Goal: Information Seeking & Learning: Learn about a topic

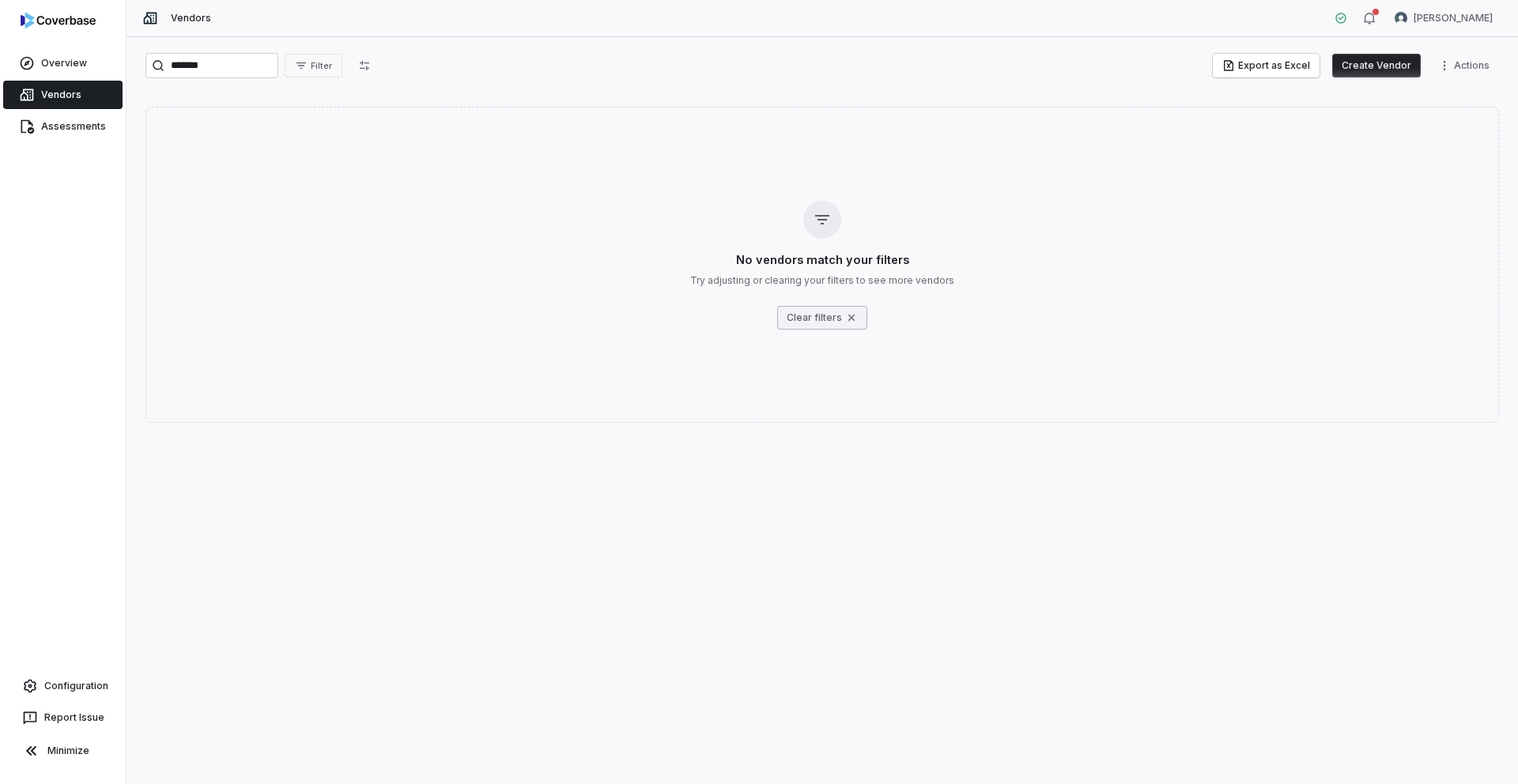
click at [853, 319] on icon "button" at bounding box center [852, 318] width 13 height 13
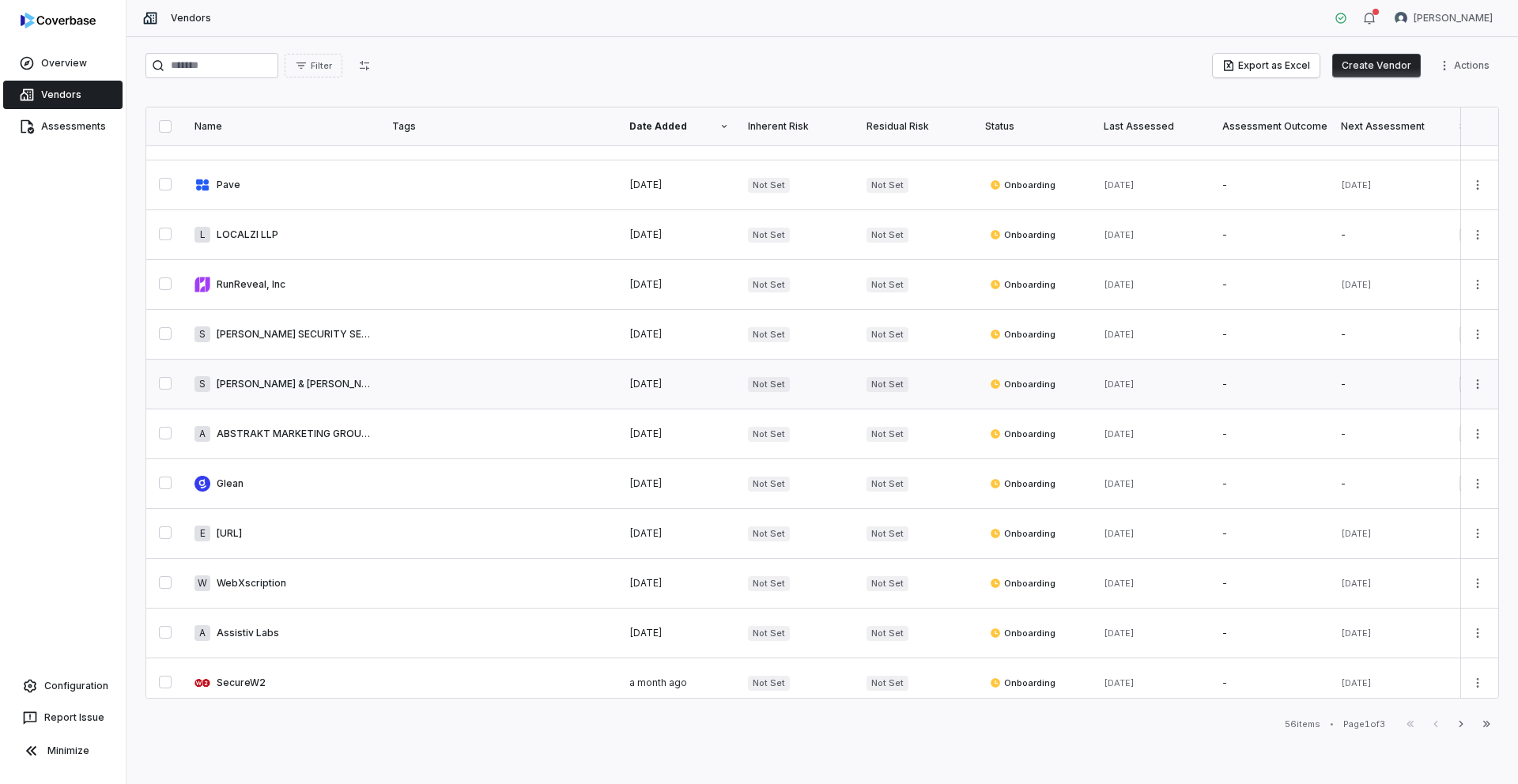
scroll to position [82, 0]
click at [345, 287] on link at bounding box center [283, 287] width 197 height 49
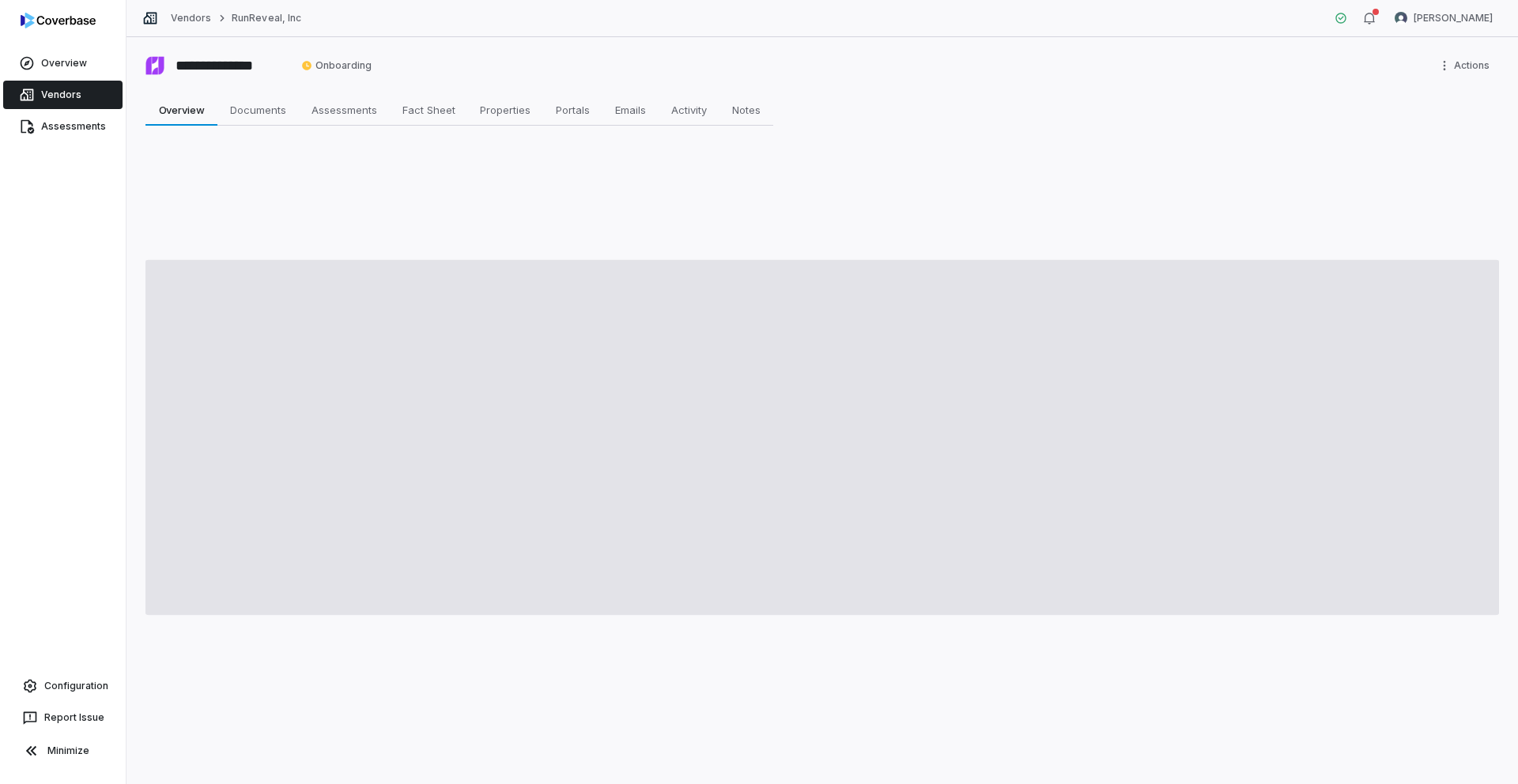
type textarea "*"
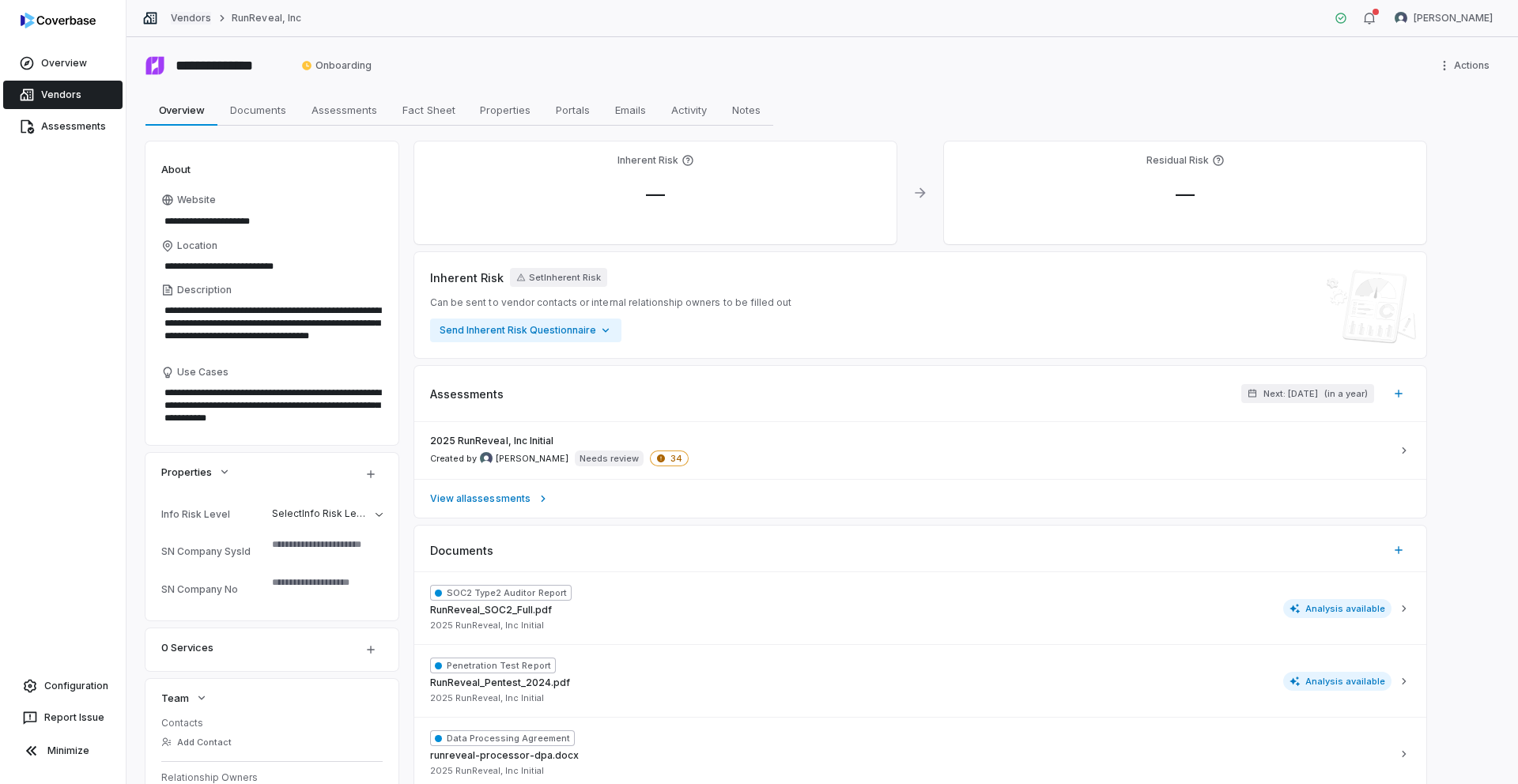
click at [178, 15] on link "Vendors" at bounding box center [191, 18] width 40 height 13
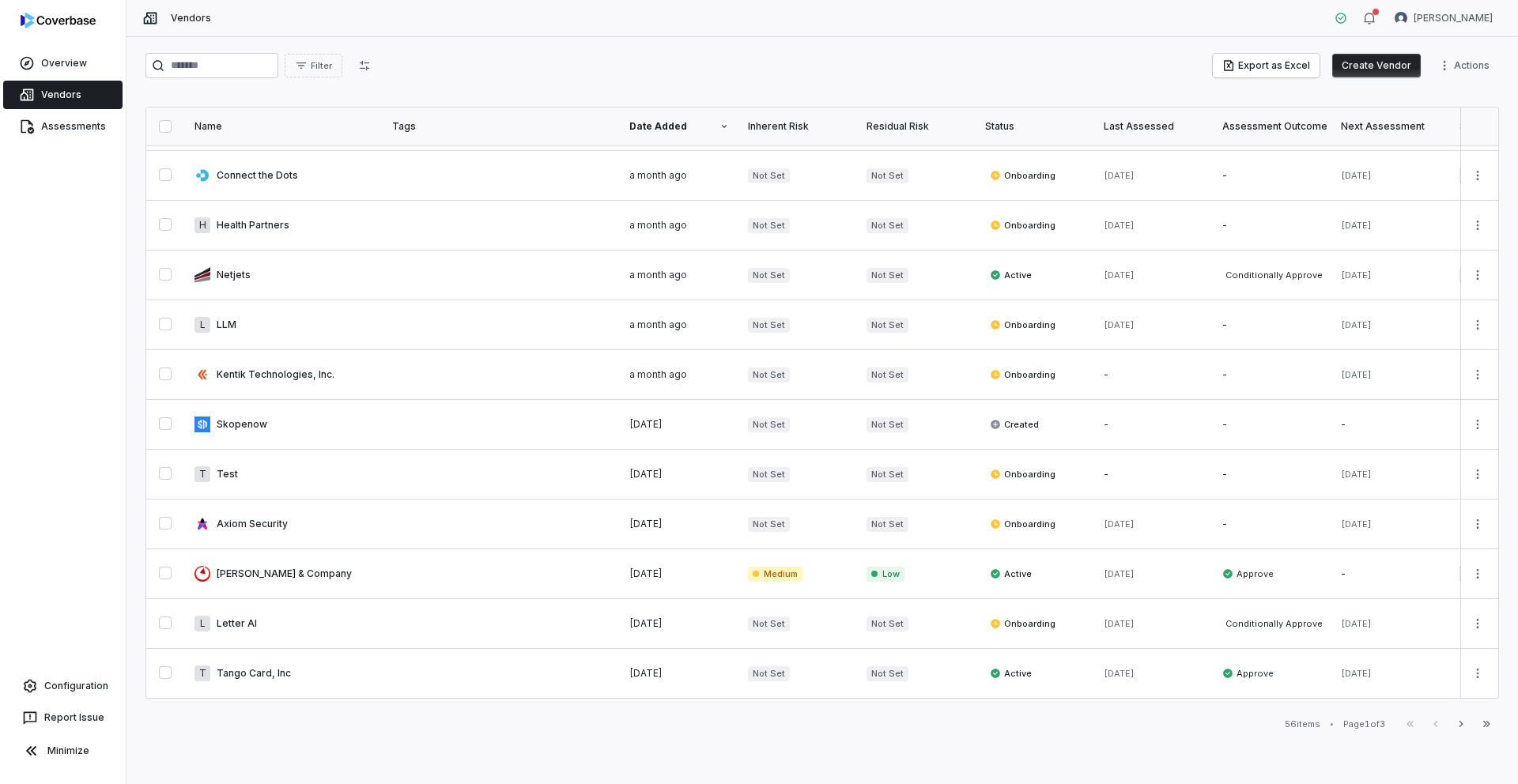
scroll to position [700, 0]
click at [317, 562] on link at bounding box center [283, 574] width 197 height 49
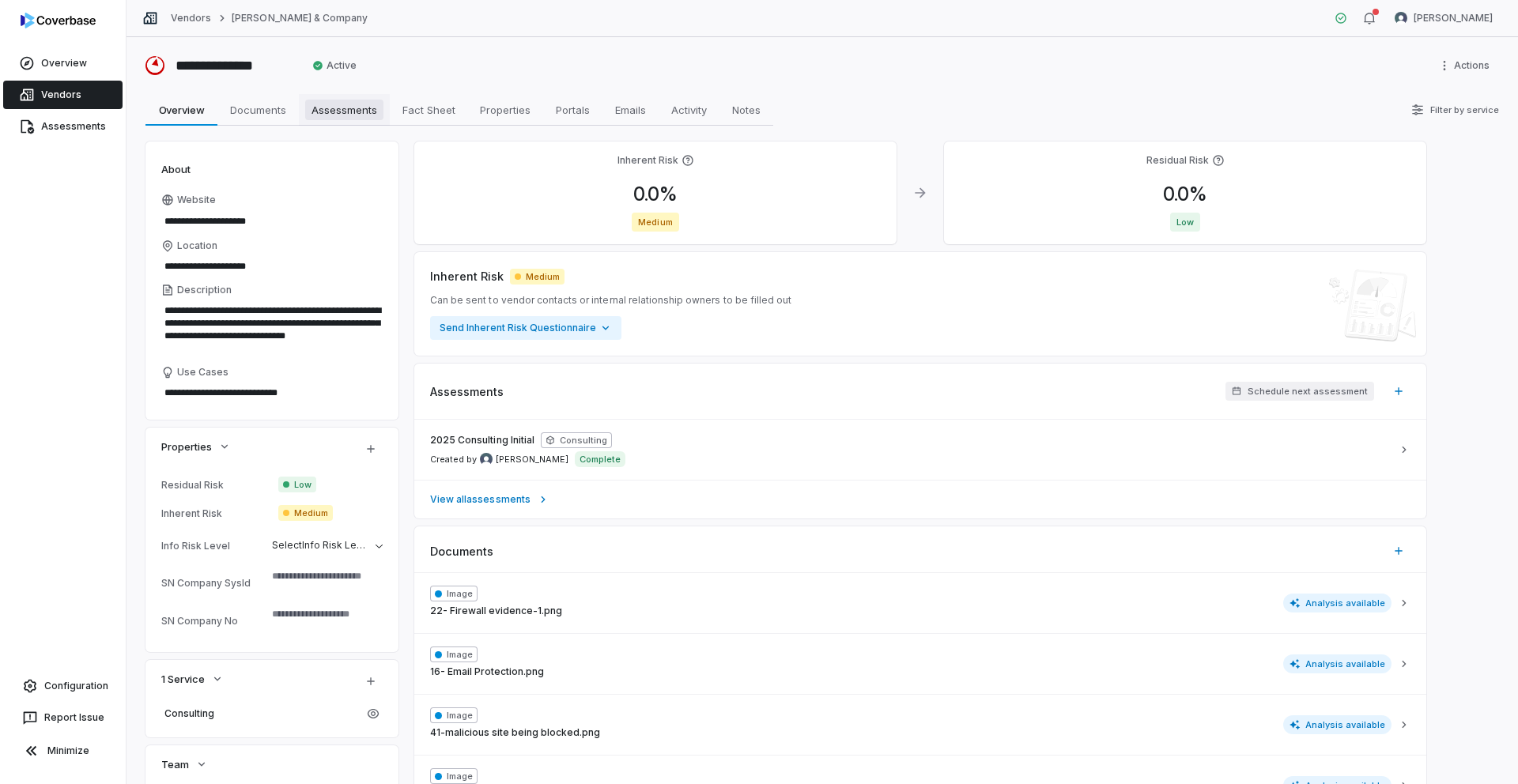
click at [366, 116] on span "Assessments" at bounding box center [345, 110] width 79 height 20
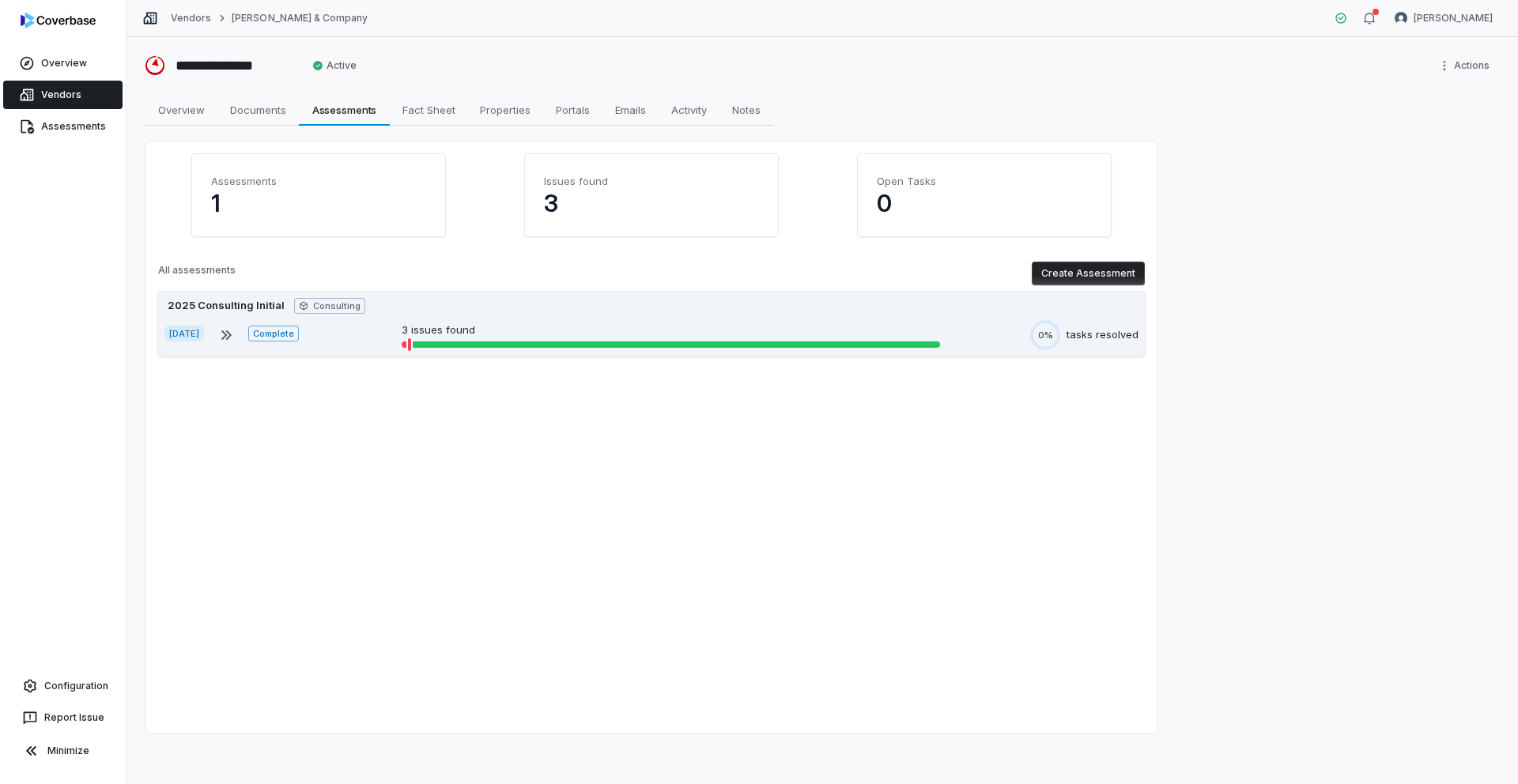
click at [402, 322] on div "[DATE] Complete 3 issues found 0% tasks resolved" at bounding box center [652, 334] width 974 height 30
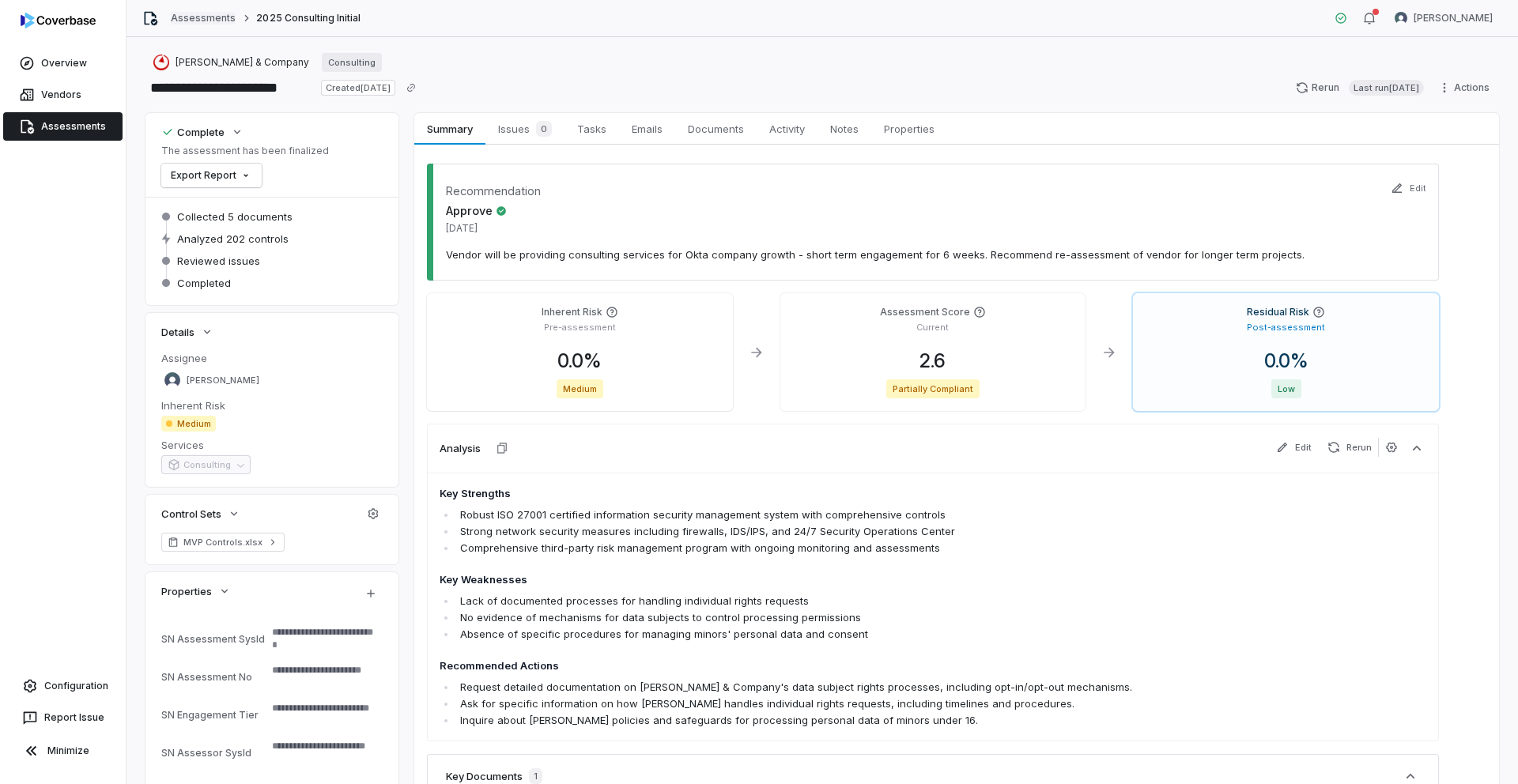
click at [190, 19] on link "Assessments" at bounding box center [203, 18] width 65 height 13
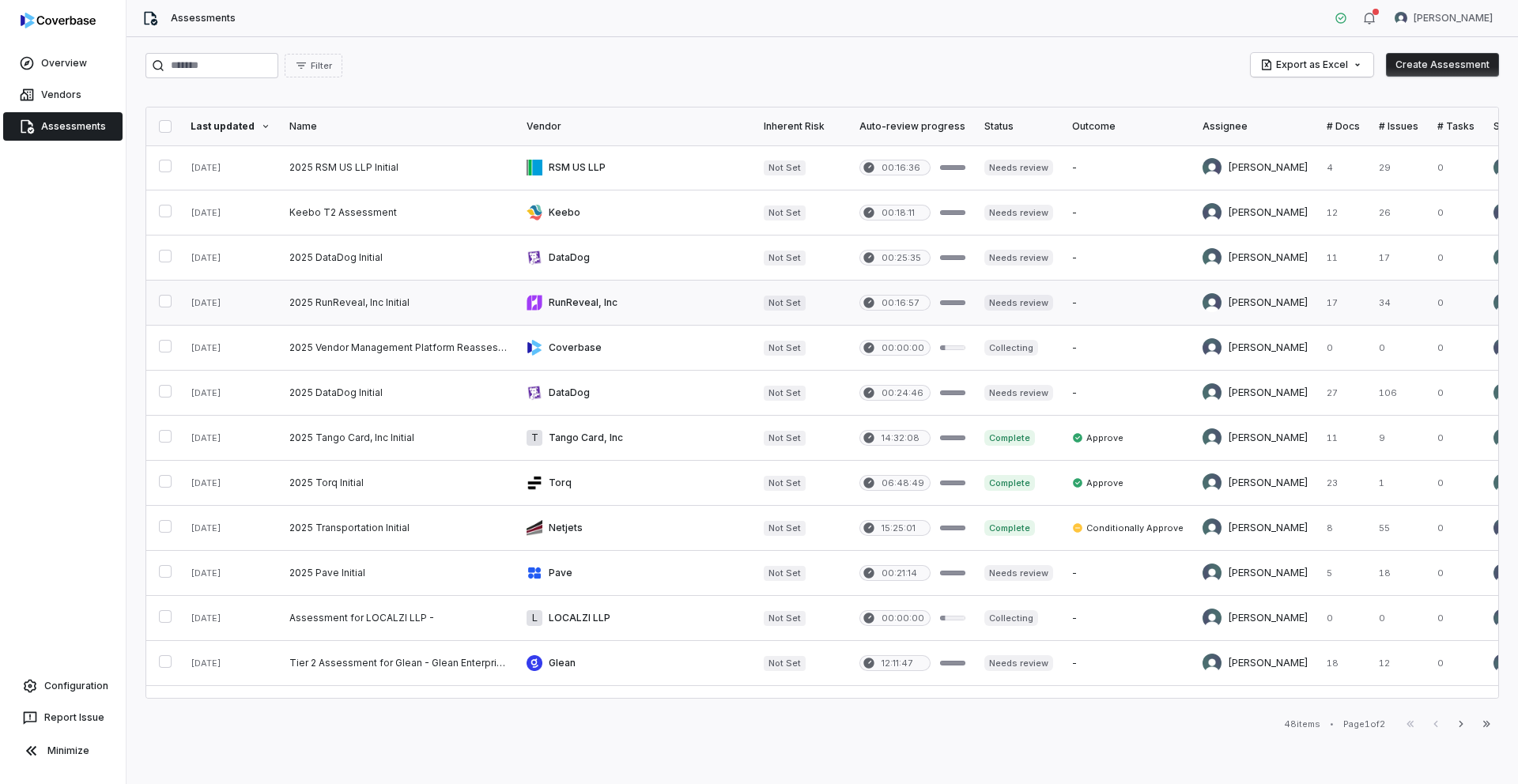
click at [292, 302] on link at bounding box center [398, 302] width 237 height 44
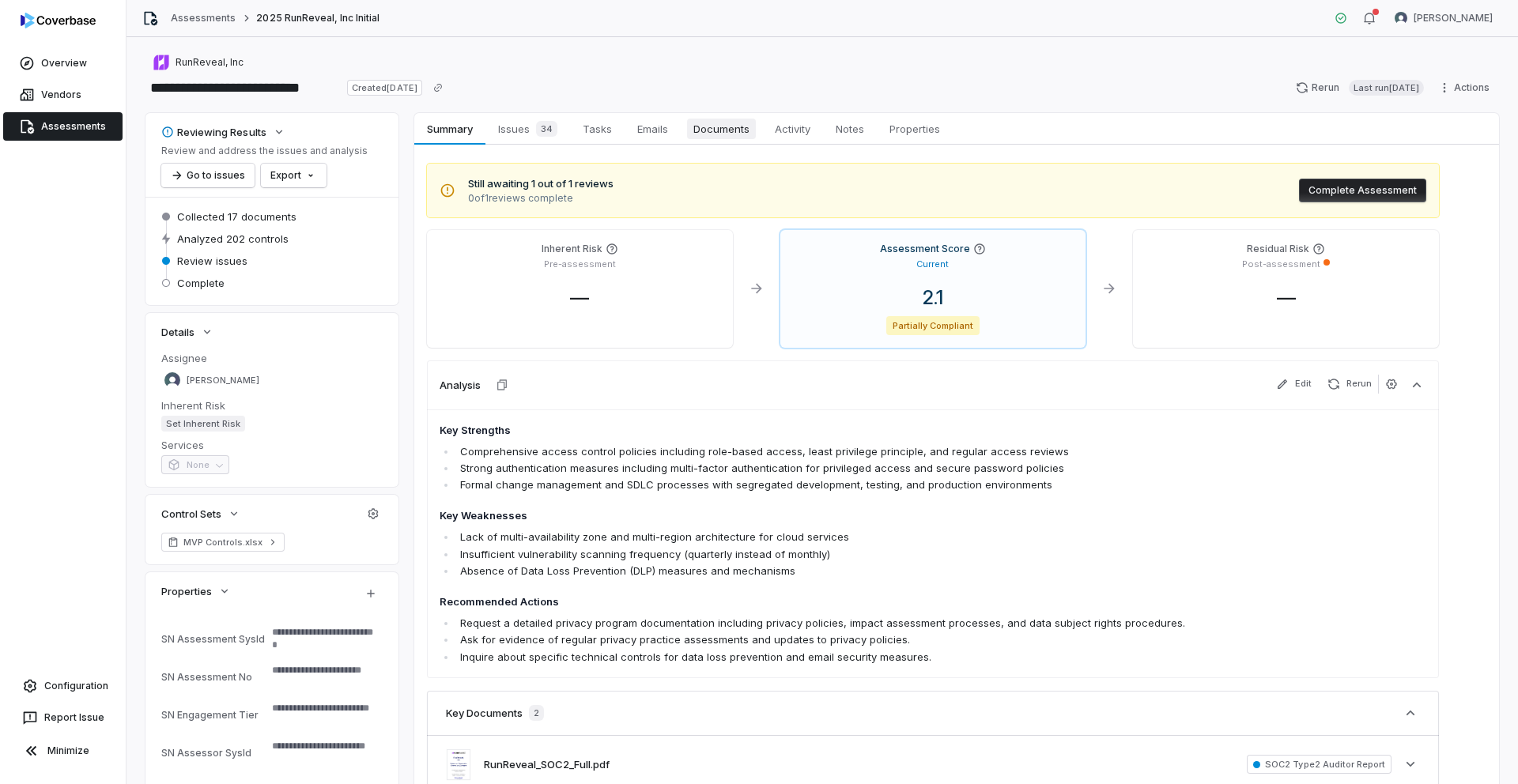
click at [716, 132] on span "Documents" at bounding box center [721, 129] width 69 height 20
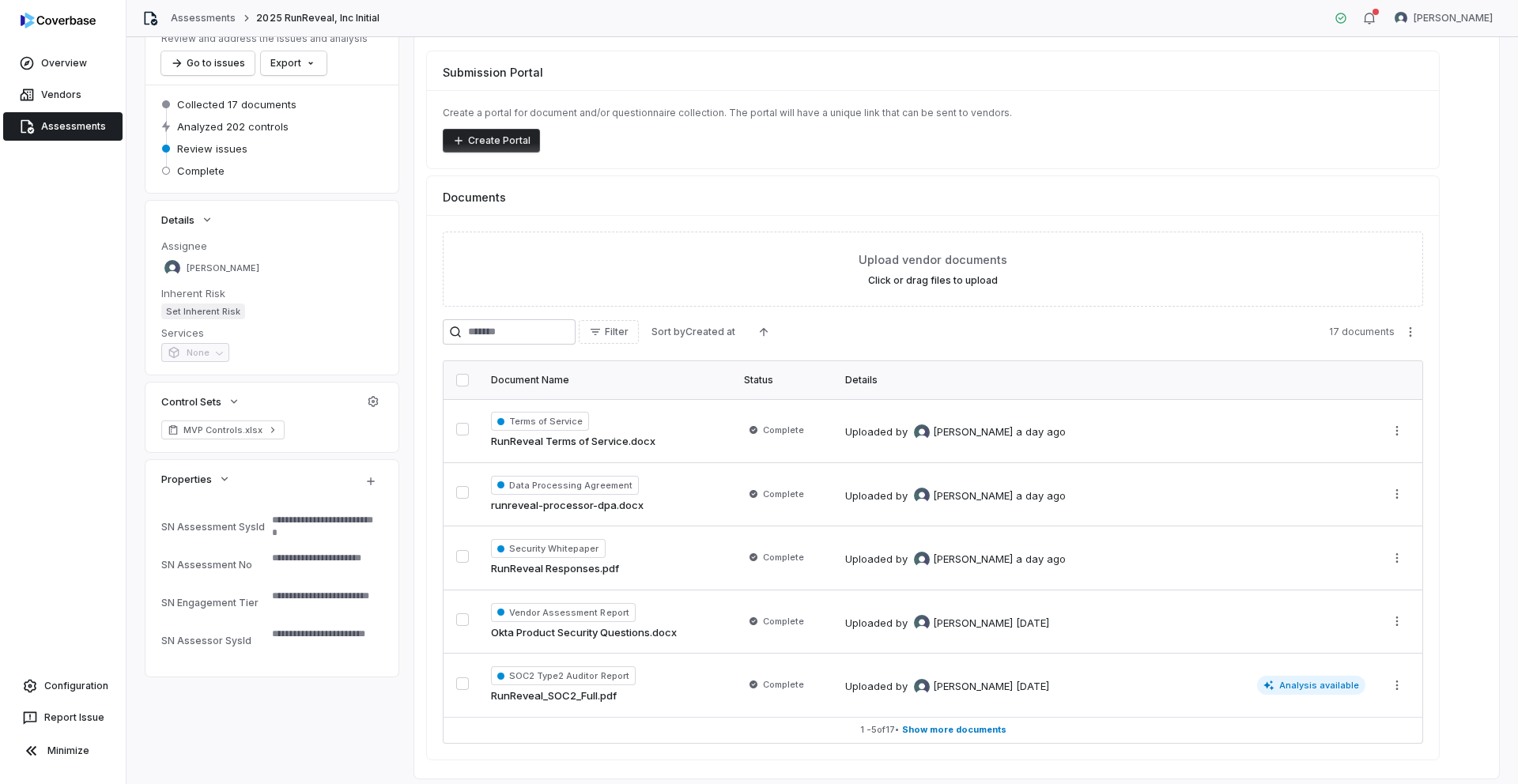
scroll to position [157, 0]
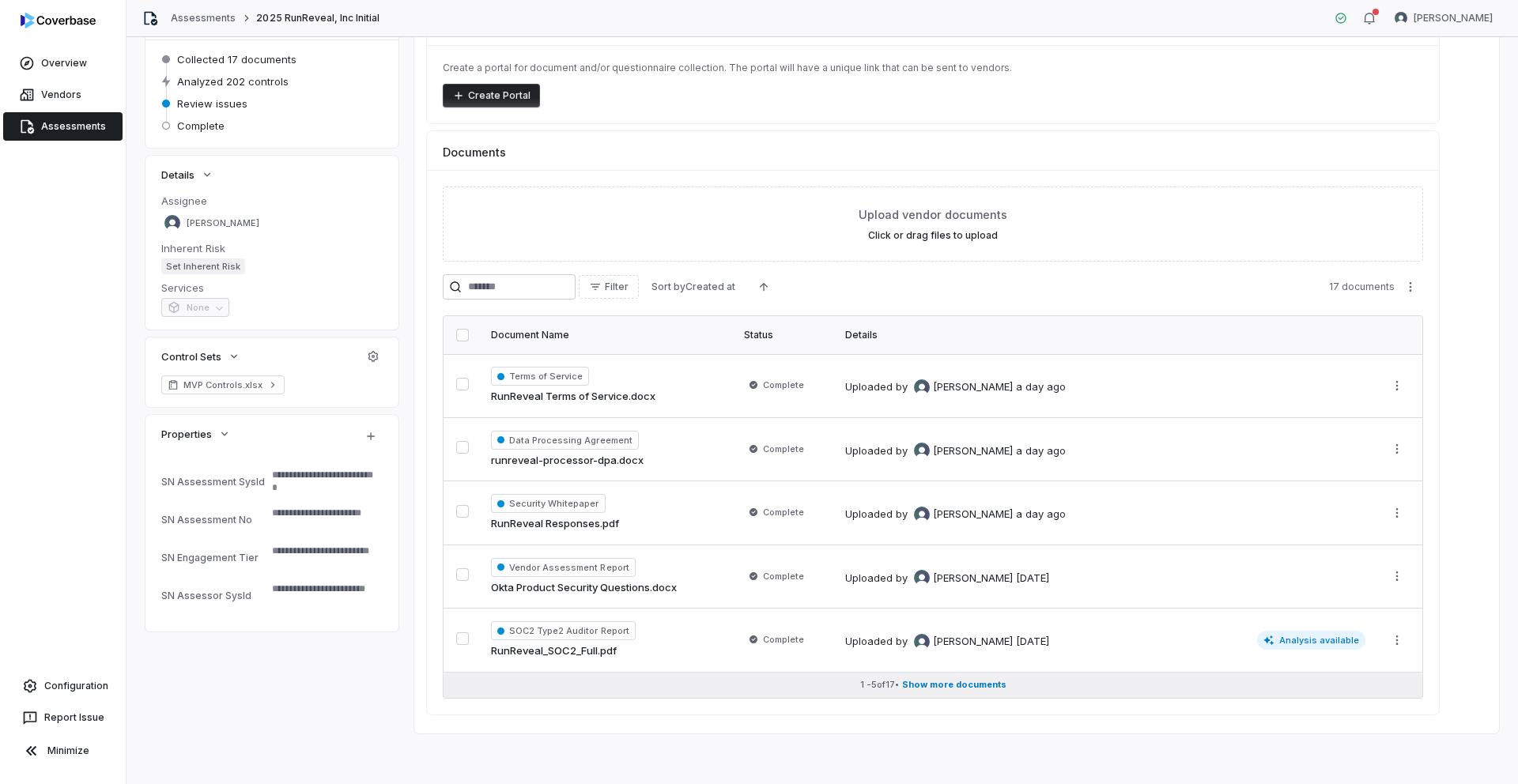
click at [926, 686] on span "Show more documents" at bounding box center [954, 684] width 104 height 12
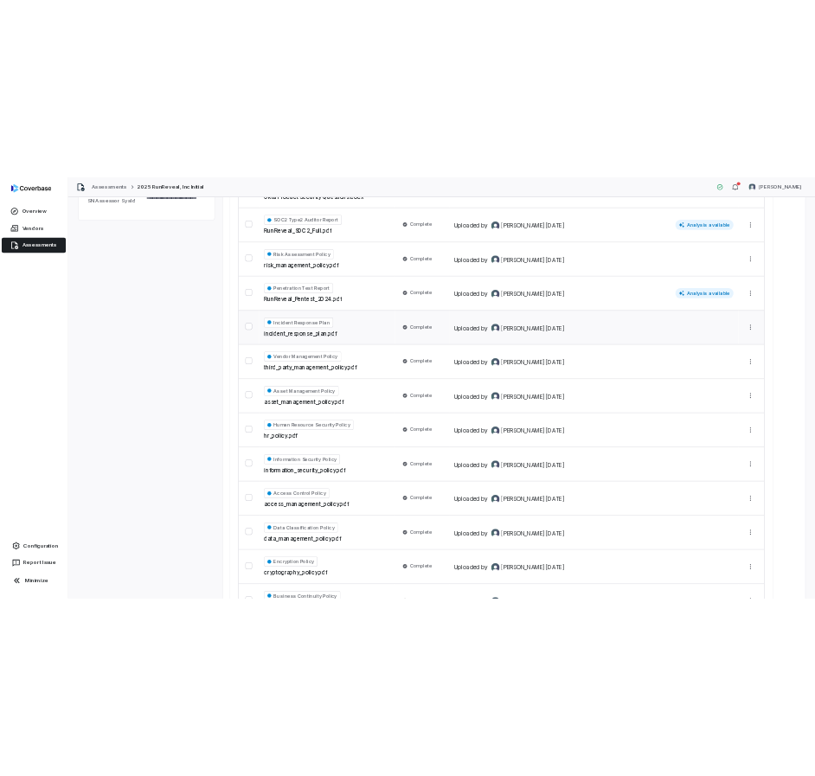
scroll to position [243, 0]
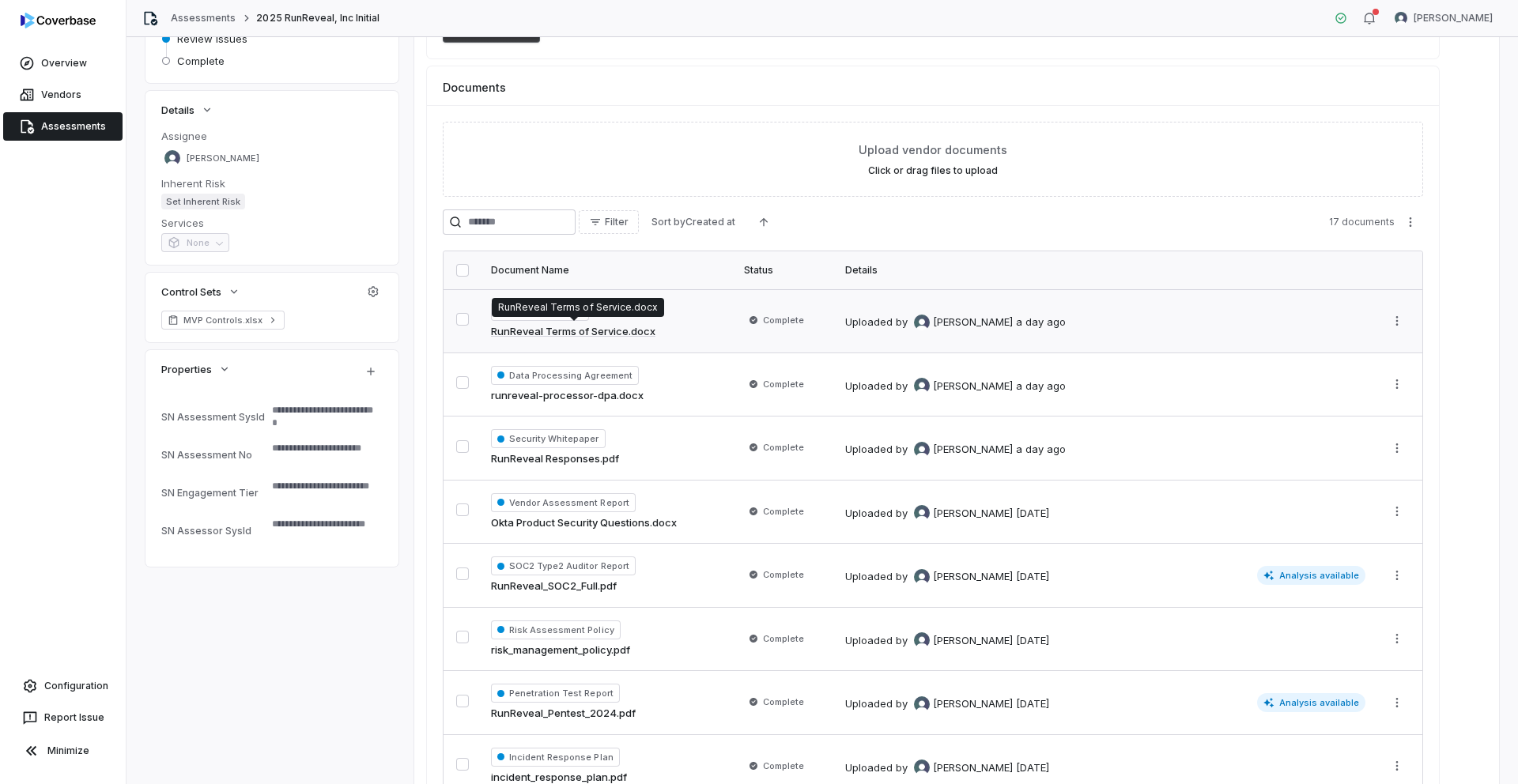
click at [570, 331] on link "RunReveal Terms of Service.docx" at bounding box center [573, 332] width 165 height 16
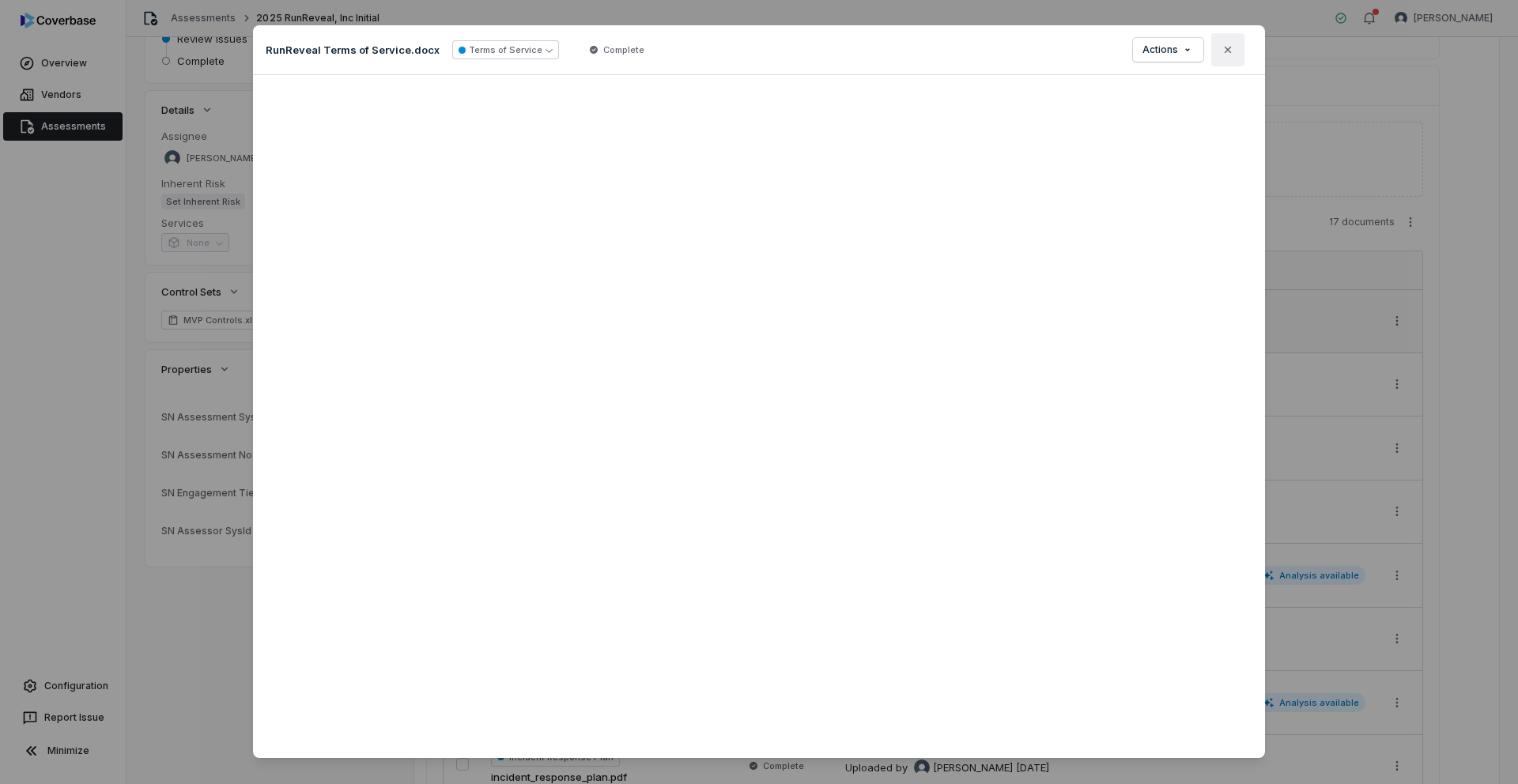
click at [1225, 50] on icon "button" at bounding box center [1227, 49] width 6 height 6
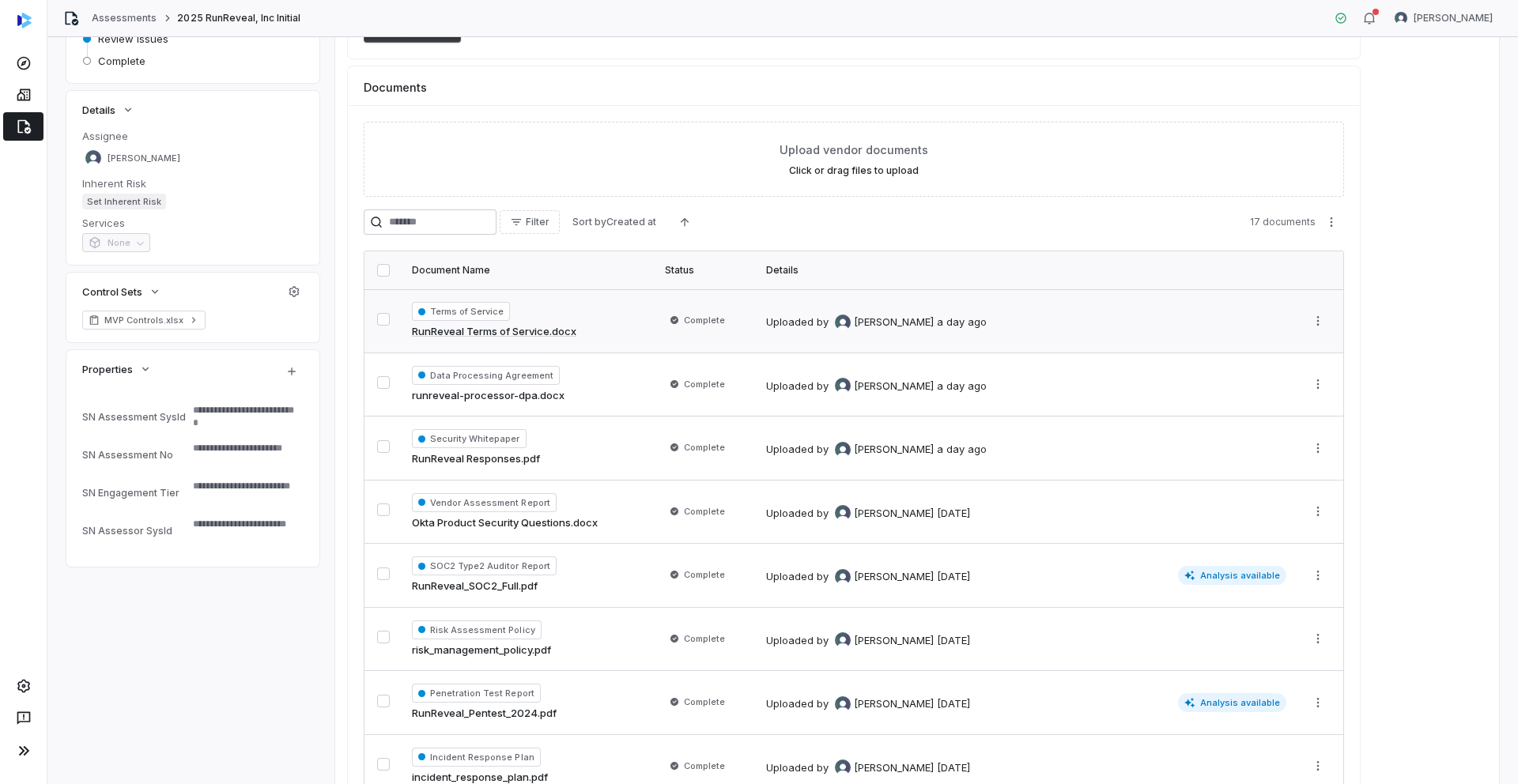
type textarea "*"
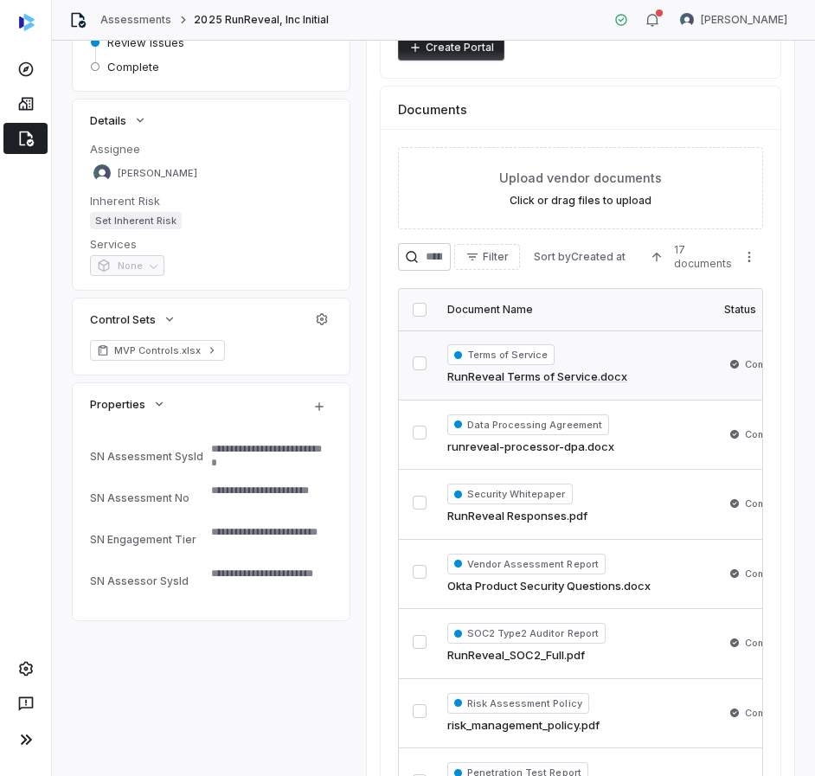
scroll to position [243, 0]
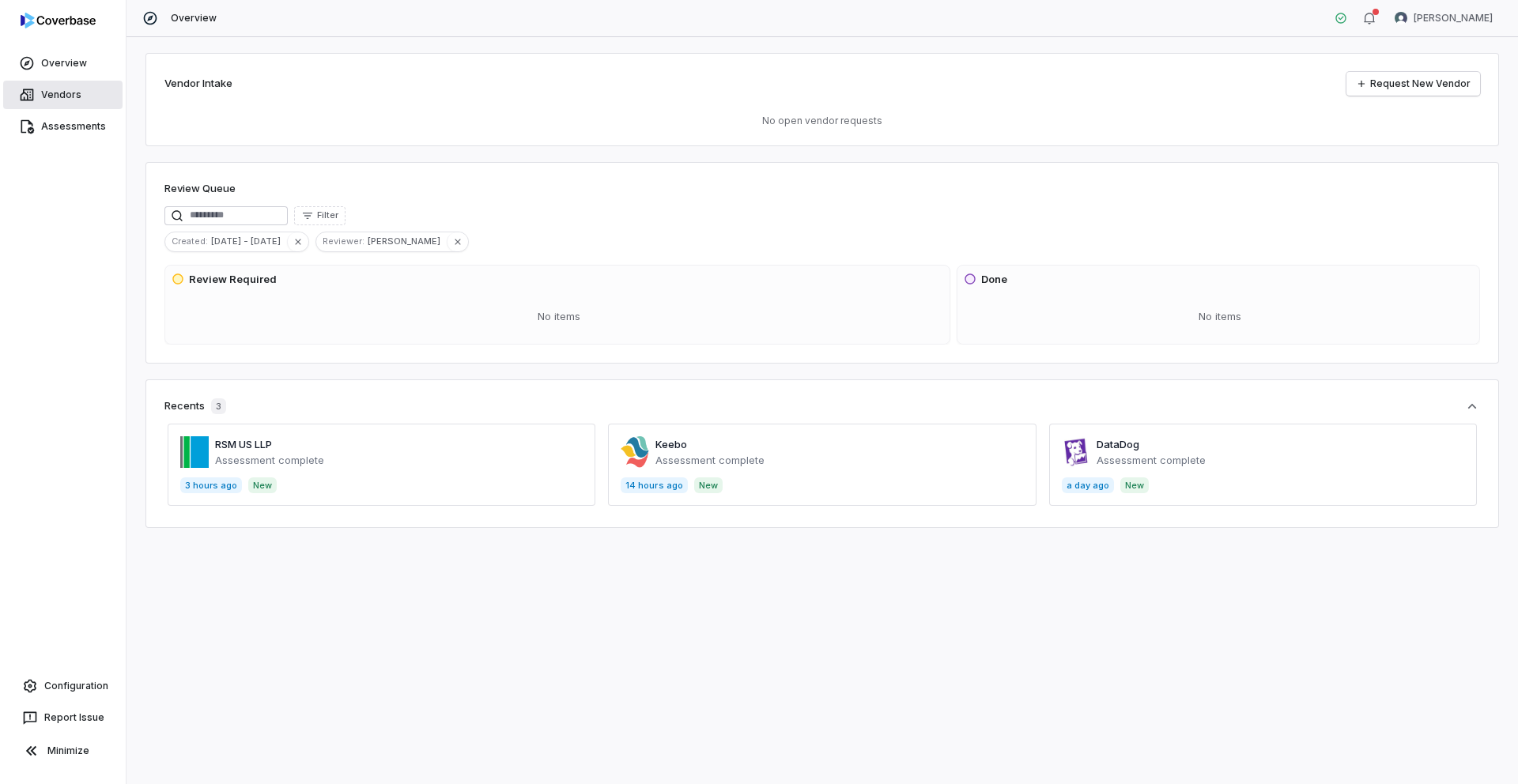
click at [64, 91] on span "Vendors" at bounding box center [61, 95] width 40 height 13
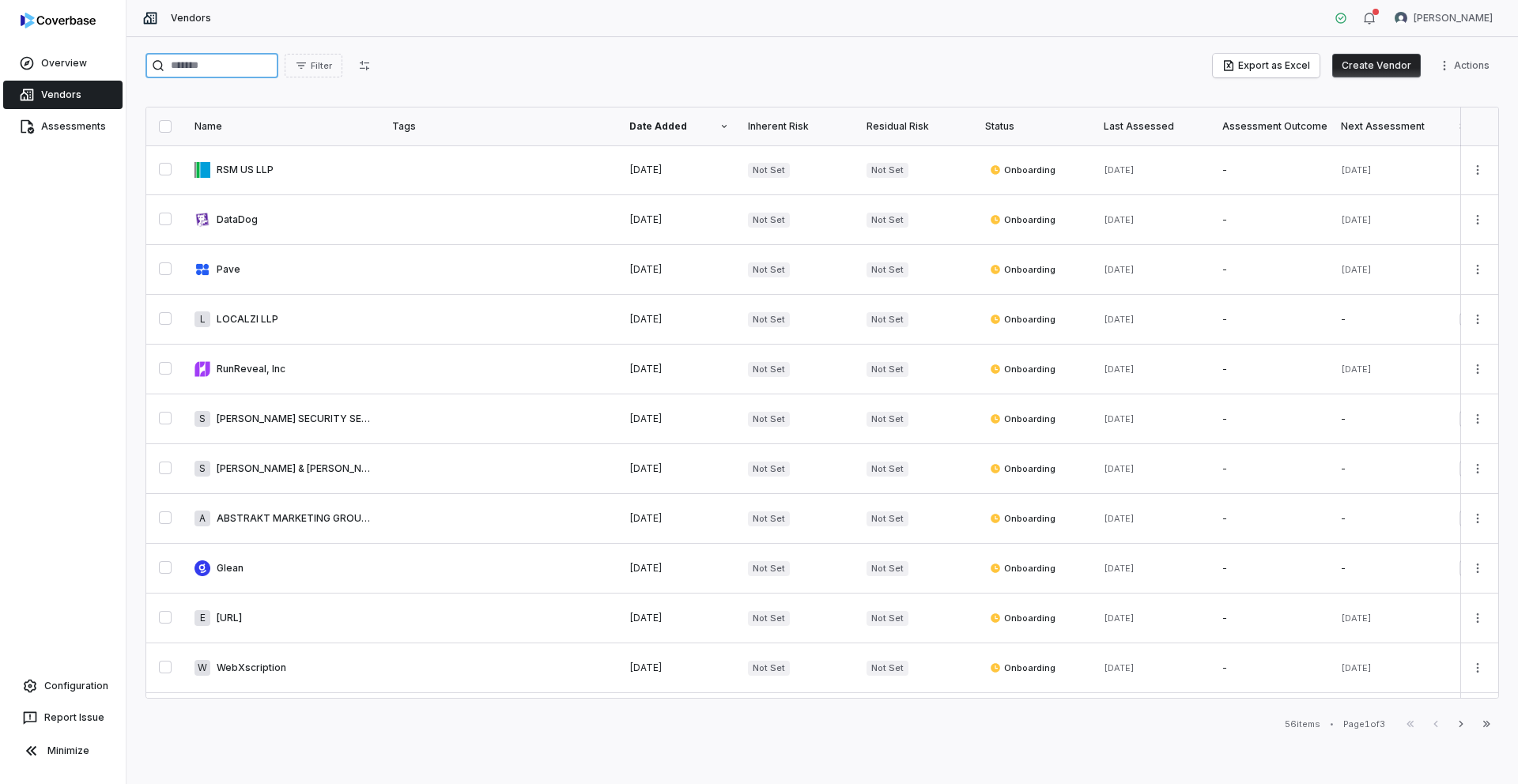
click at [232, 65] on input "search" at bounding box center [211, 66] width 133 height 26
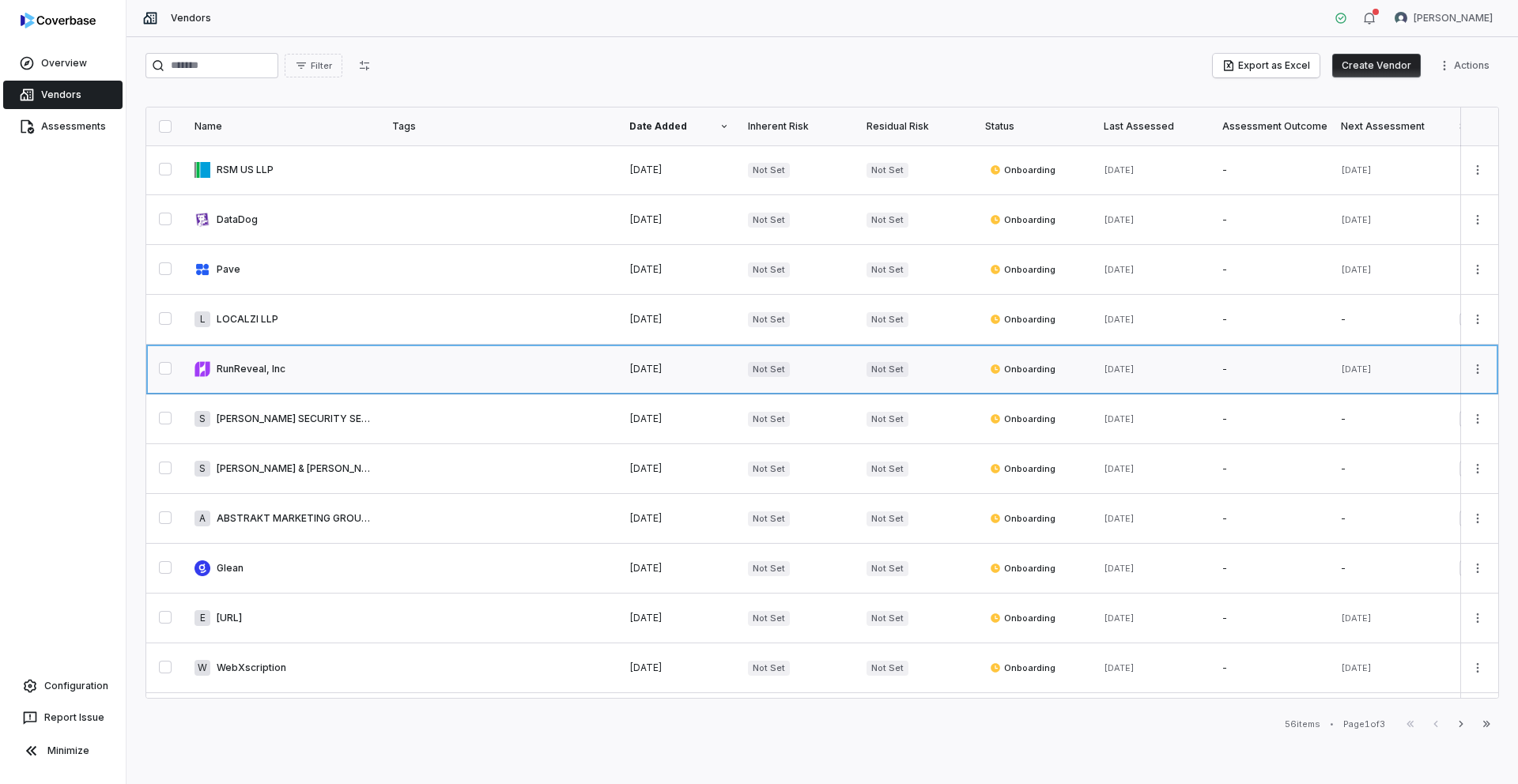
click at [303, 364] on link at bounding box center [283, 369] width 197 height 49
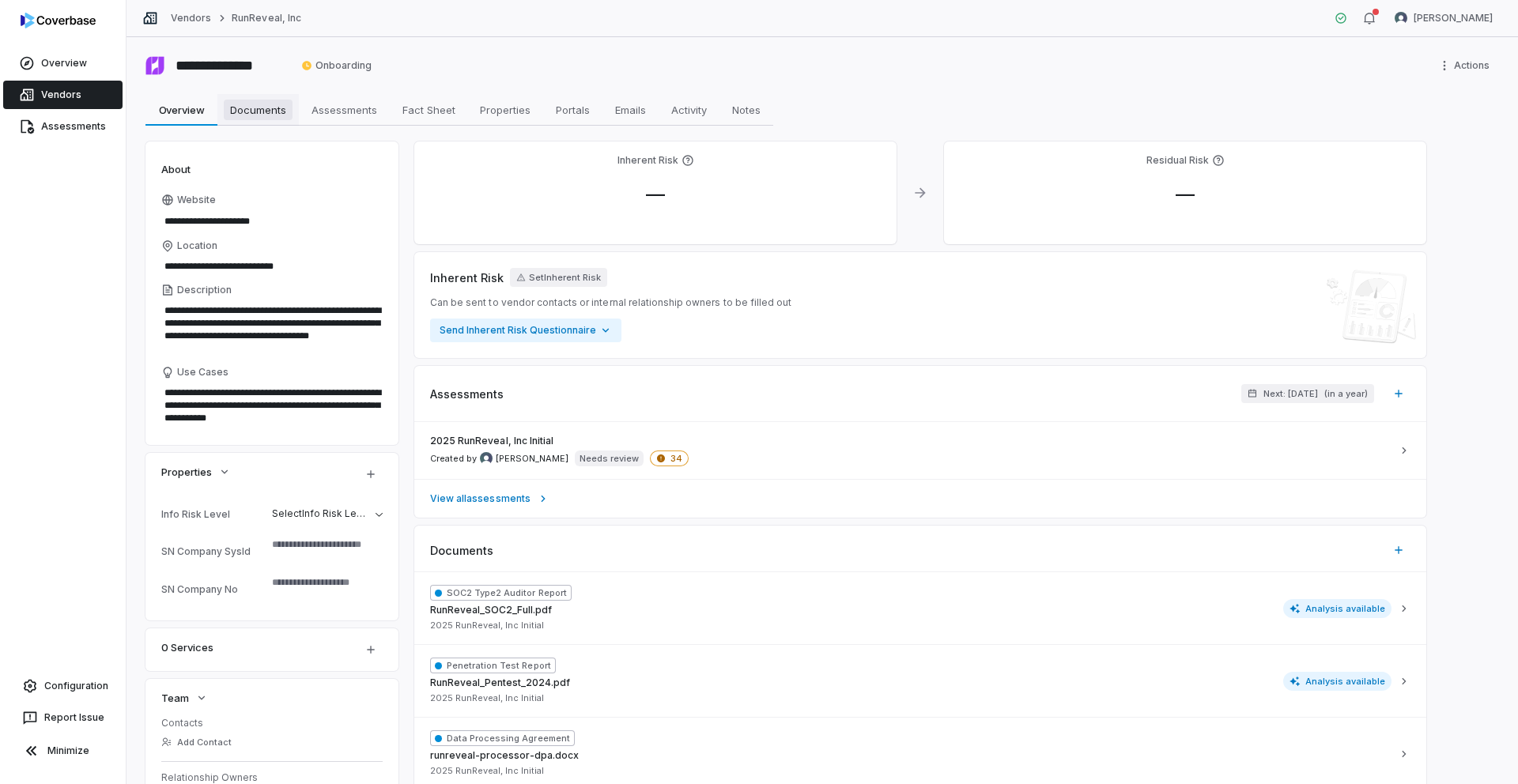
click at [264, 116] on span "Documents" at bounding box center [258, 110] width 69 height 20
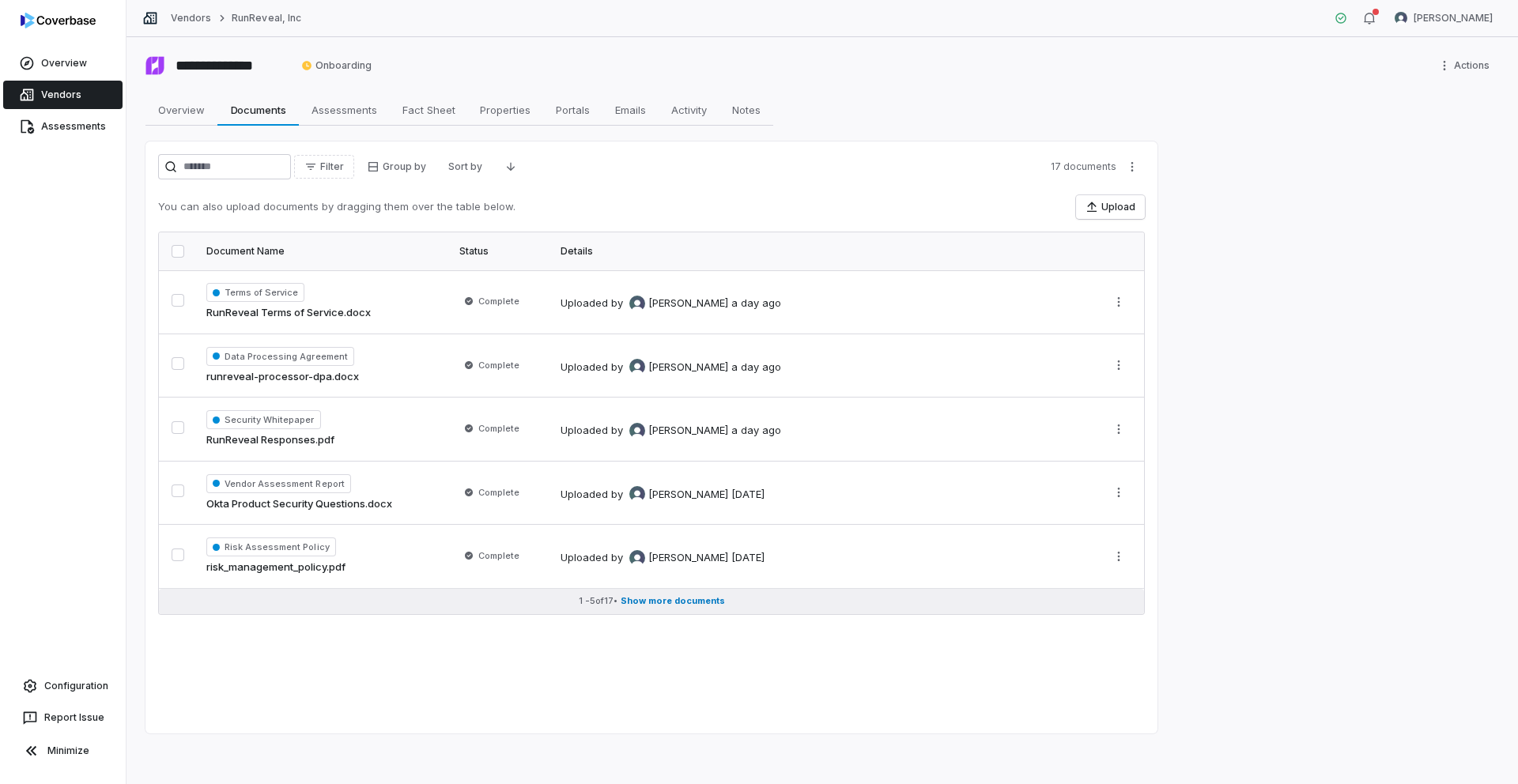
click at [650, 604] on span "Show more documents" at bounding box center [673, 600] width 104 height 12
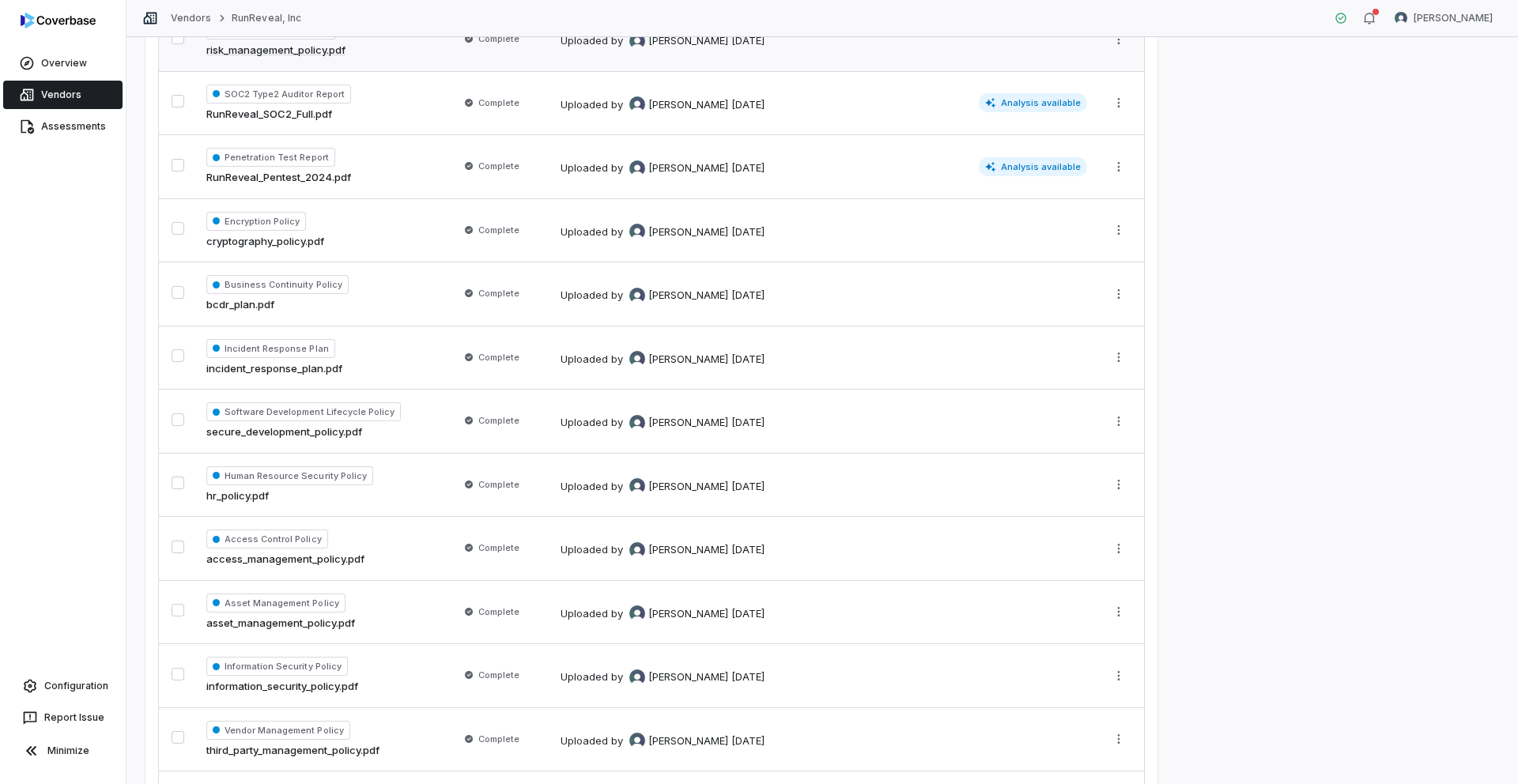
scroll to position [658, 0]
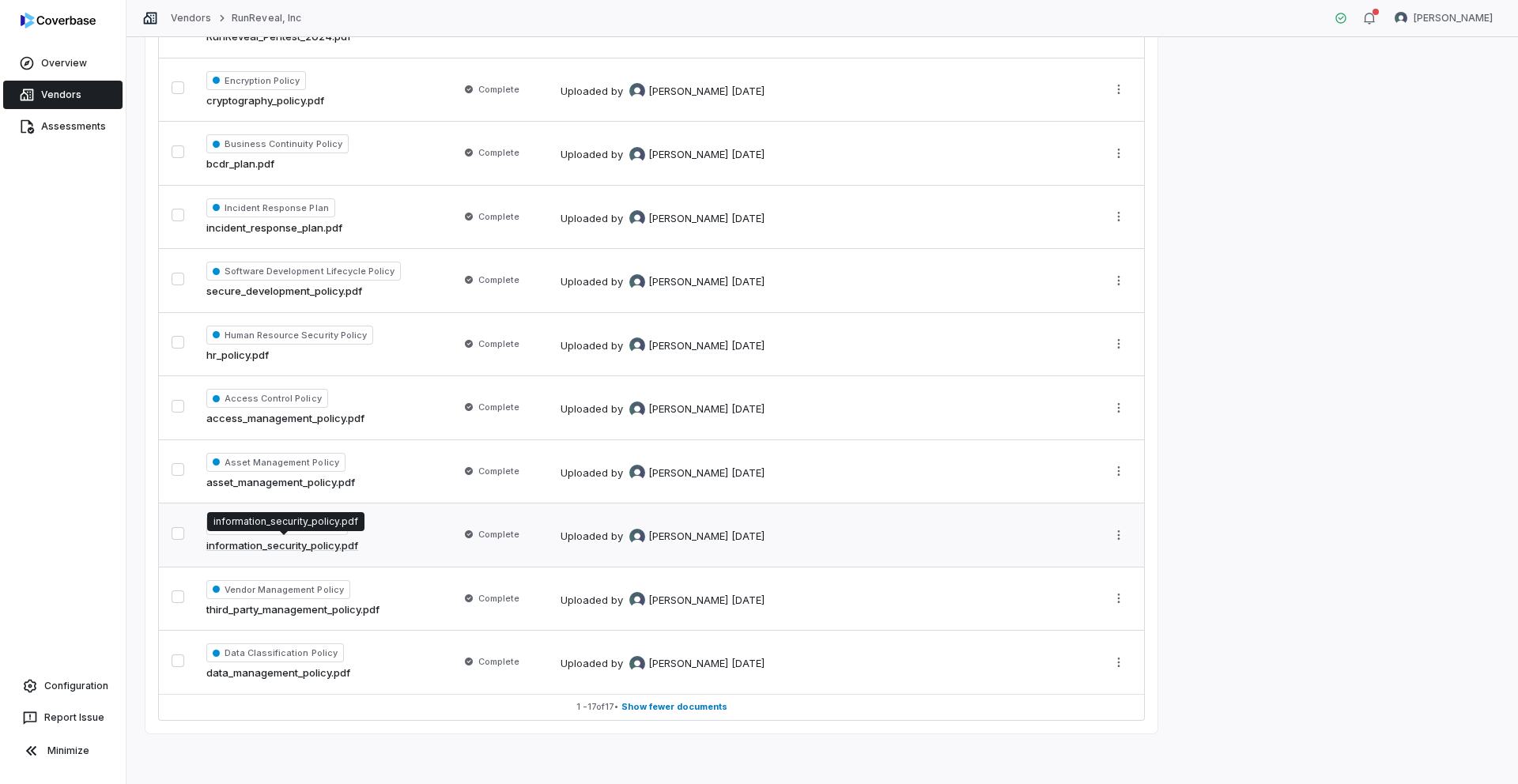
click at [305, 546] on link "information_security_policy.pdf" at bounding box center [282, 546] width 152 height 16
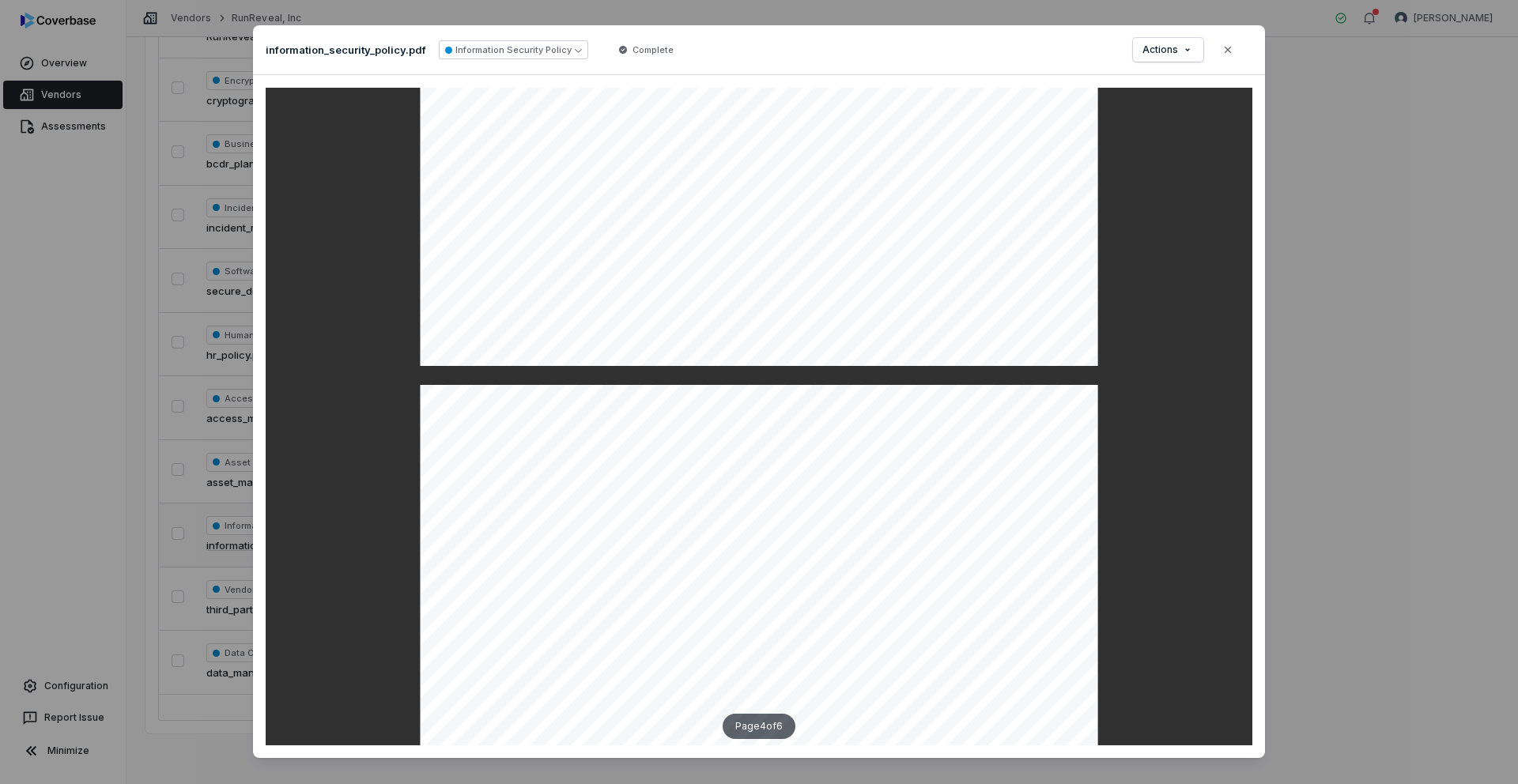
scroll to position [2419, 0]
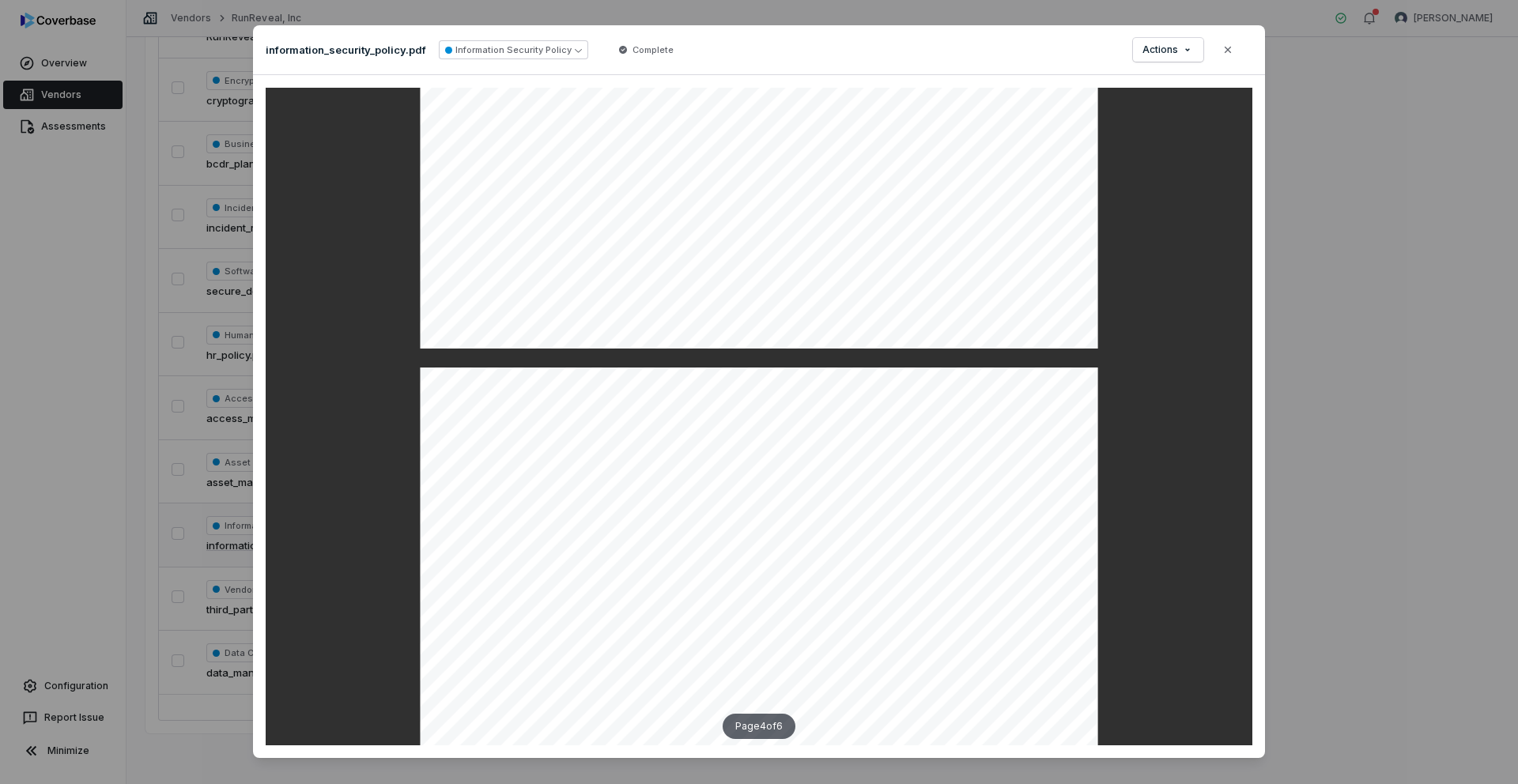
click at [744, 290] on div "Document Preview information_security_policy.pdf Information Security Policy Co…" at bounding box center [759, 392] width 1518 height 784
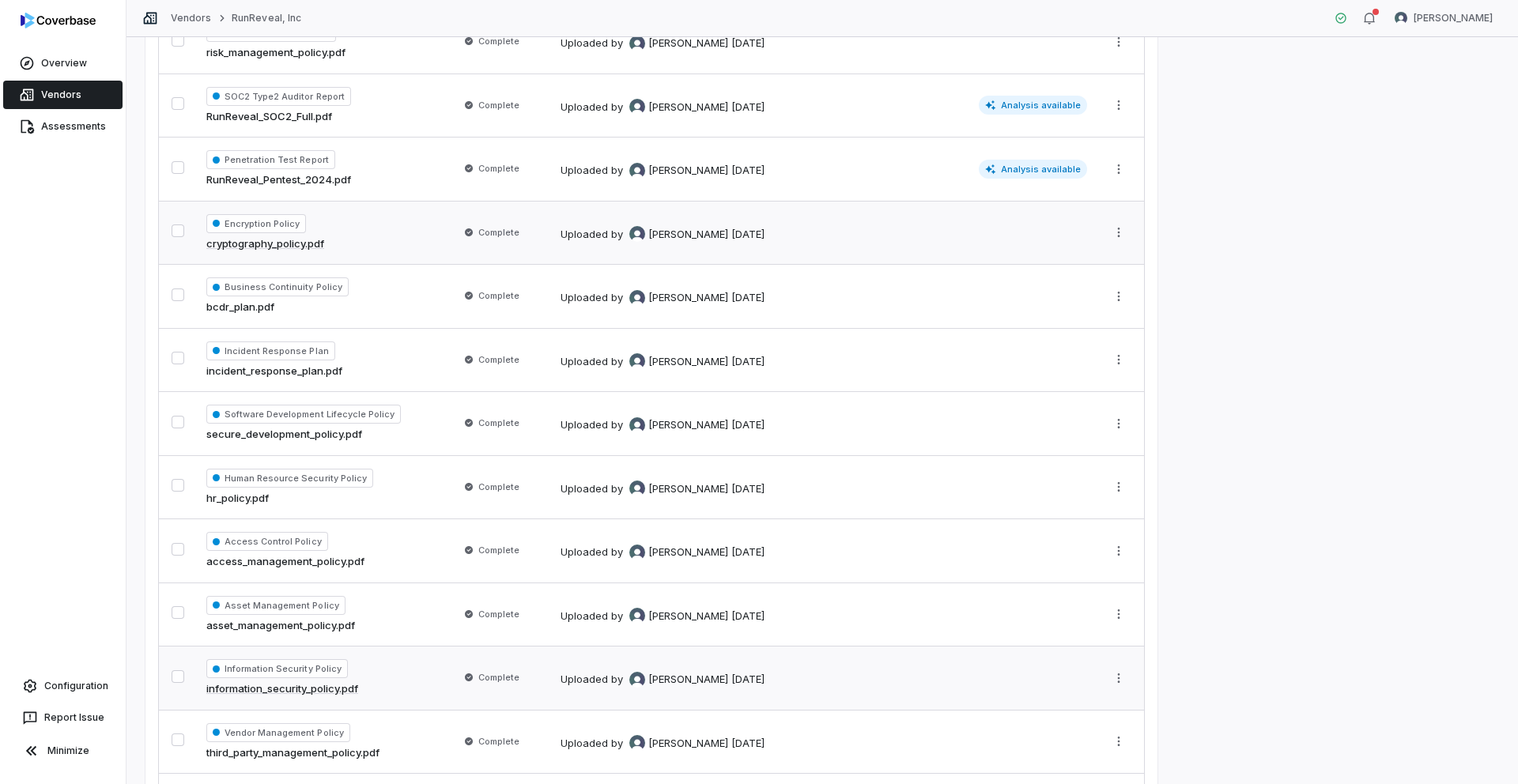
scroll to position [512, 0]
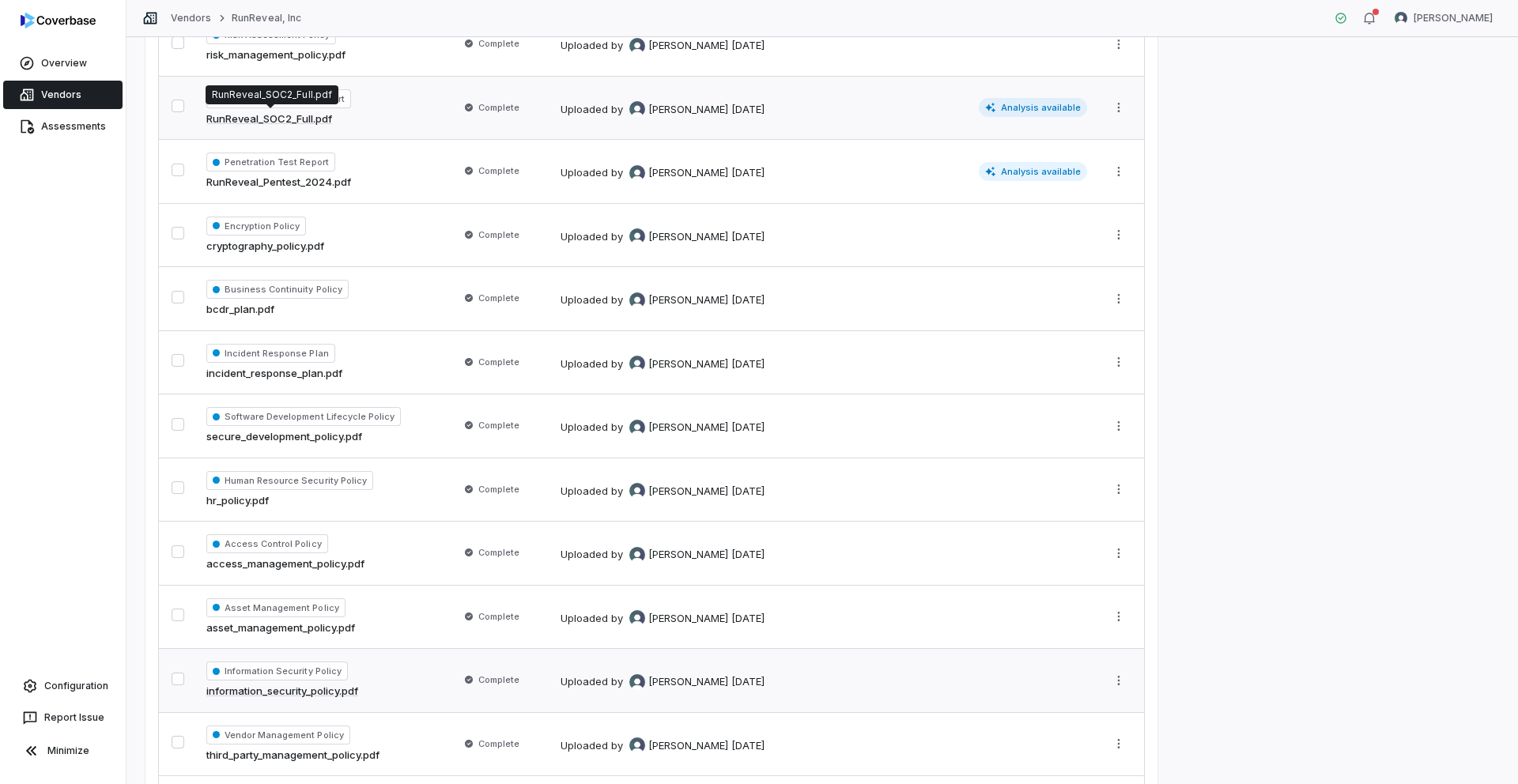
click at [272, 120] on link "RunReveal_SOC2_Full.pdf" at bounding box center [270, 119] width 126 height 16
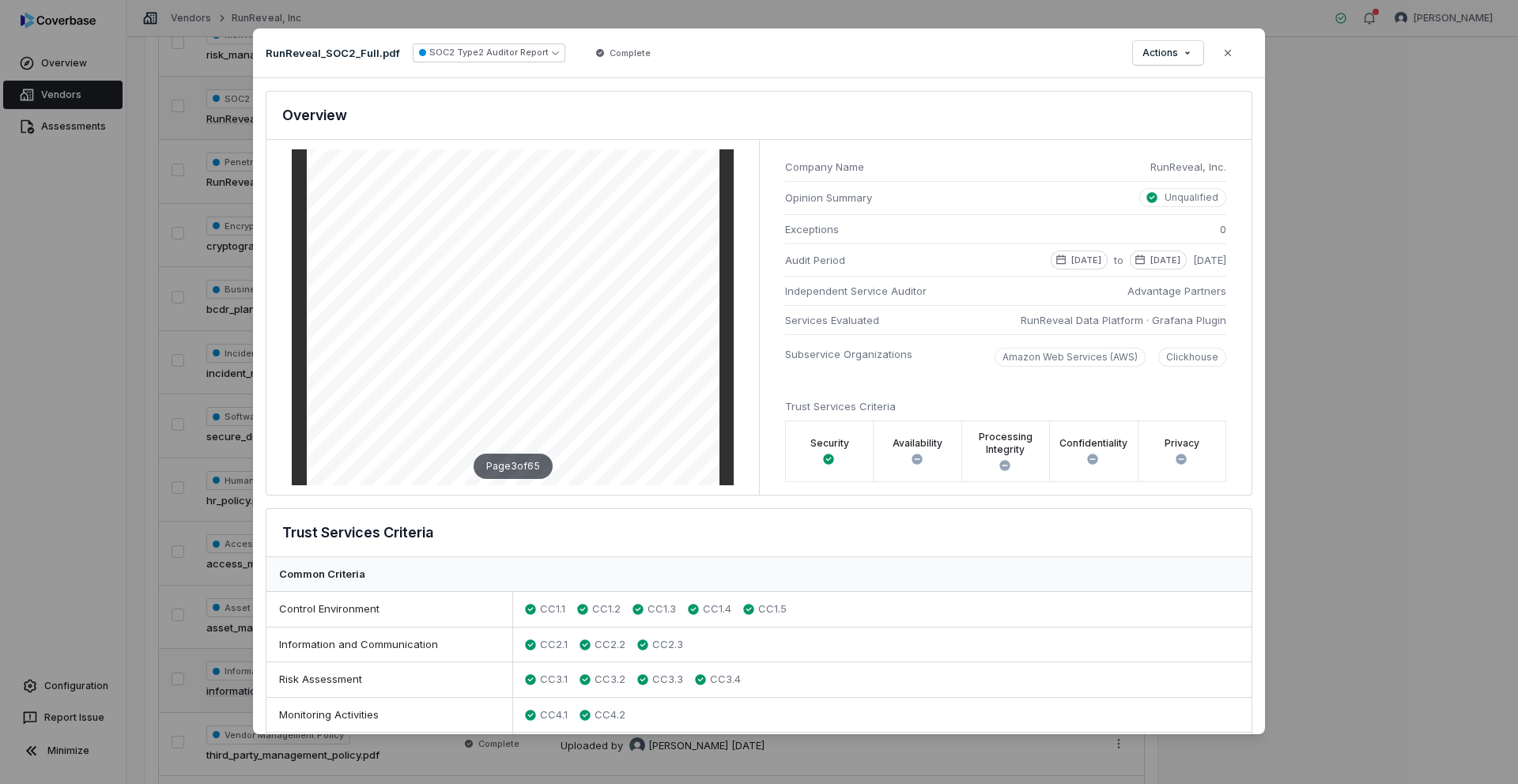
scroll to position [1201, 0]
click at [744, 60] on button "Close" at bounding box center [1227, 53] width 33 height 33
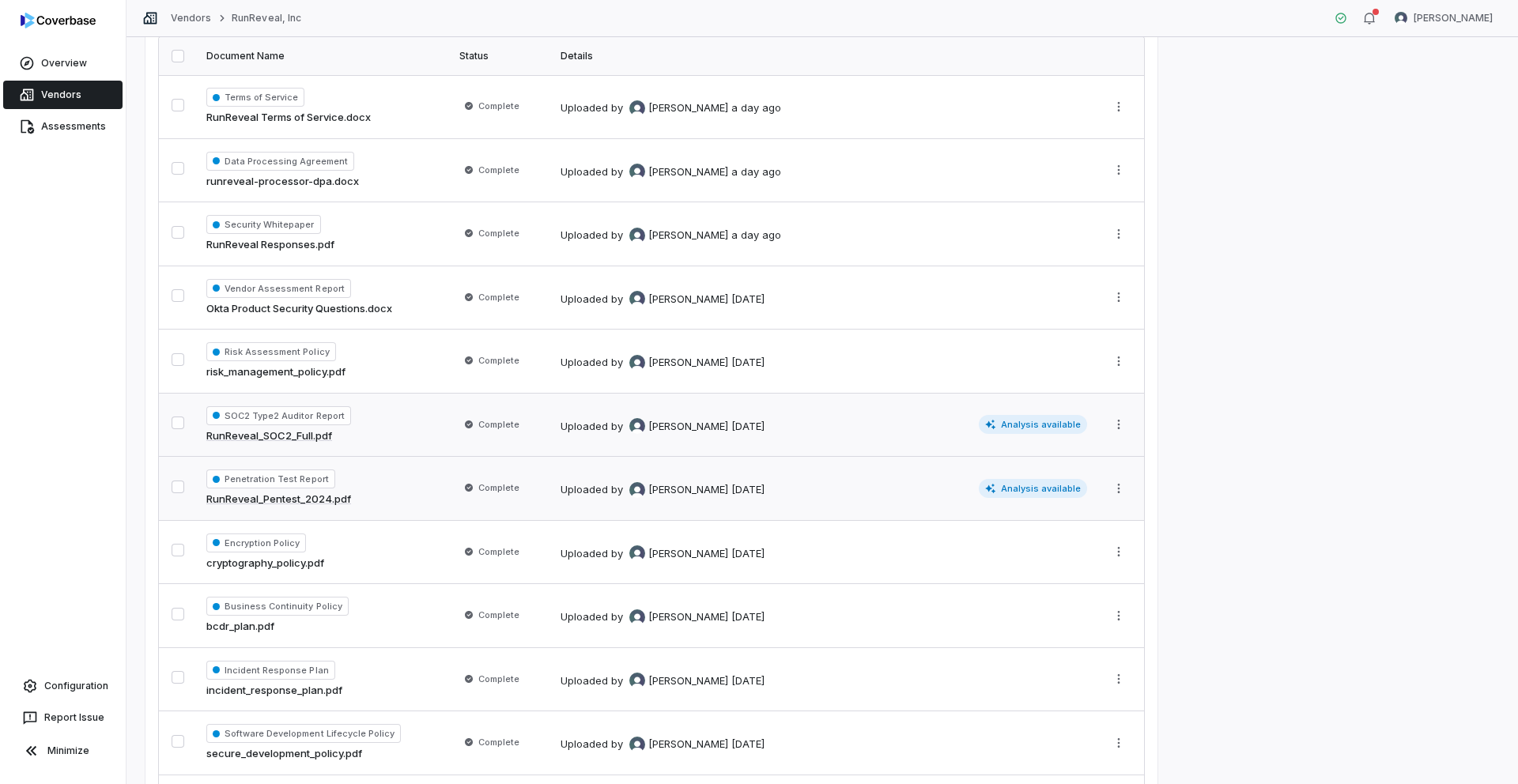
scroll to position [196, 0]
click at [294, 495] on link "RunReveal_Pentest_2024.pdf" at bounding box center [279, 498] width 144 height 16
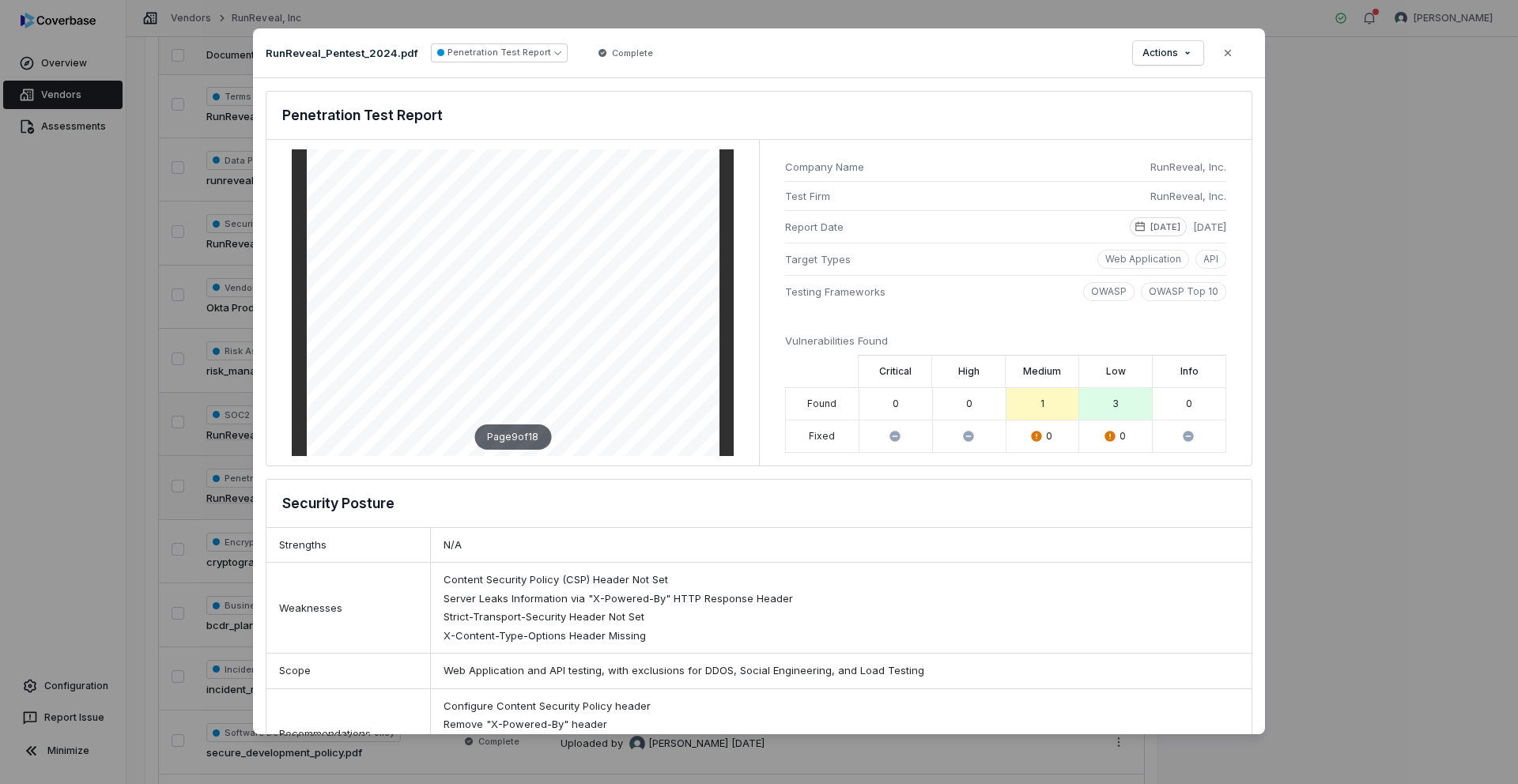
scroll to position [5164, 0]
click at [744, 59] on button "Close" at bounding box center [1227, 53] width 33 height 33
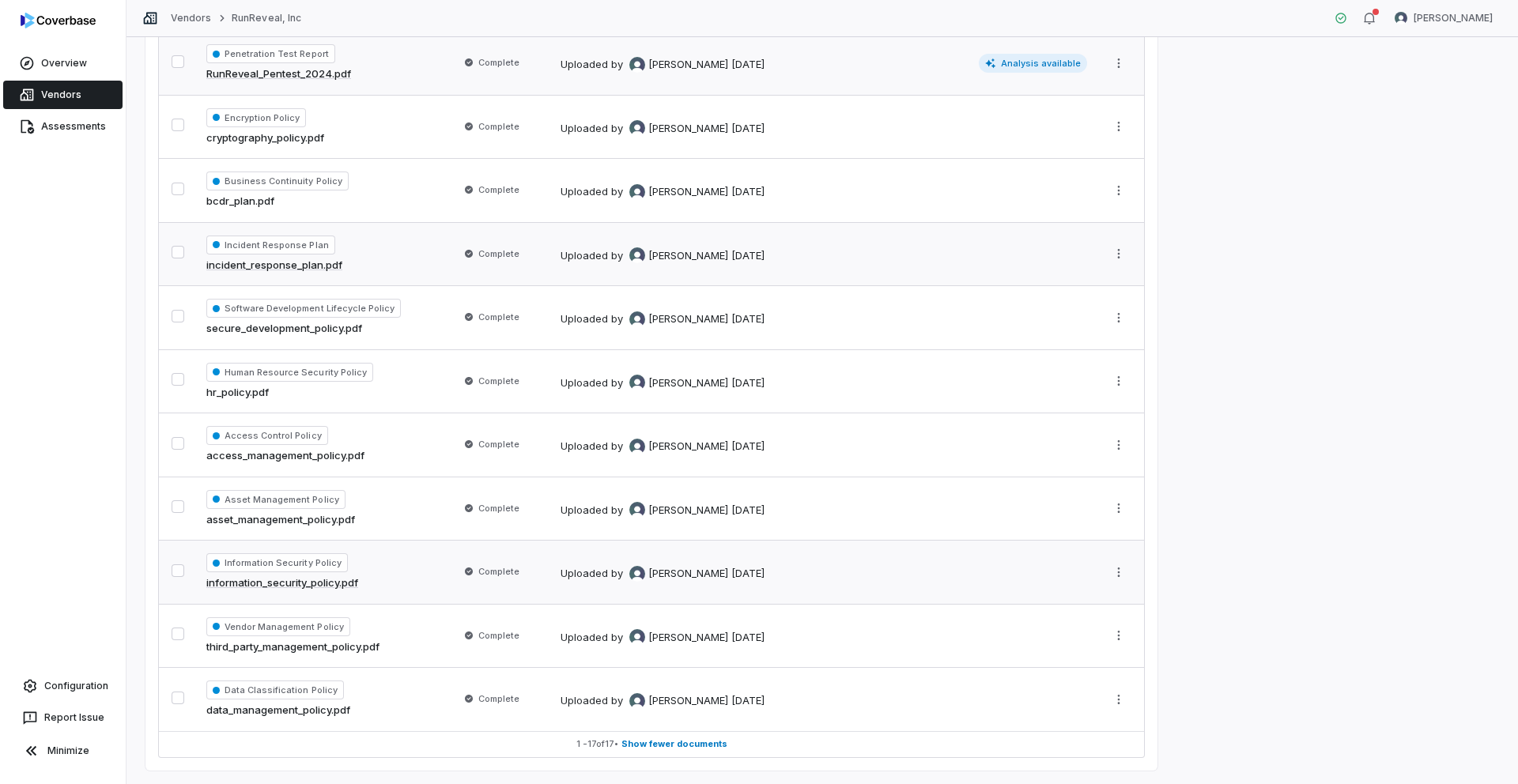
scroll to position [621, 0]
click at [235, 202] on link "bcdr_plan.pdf" at bounding box center [240, 200] width 68 height 16
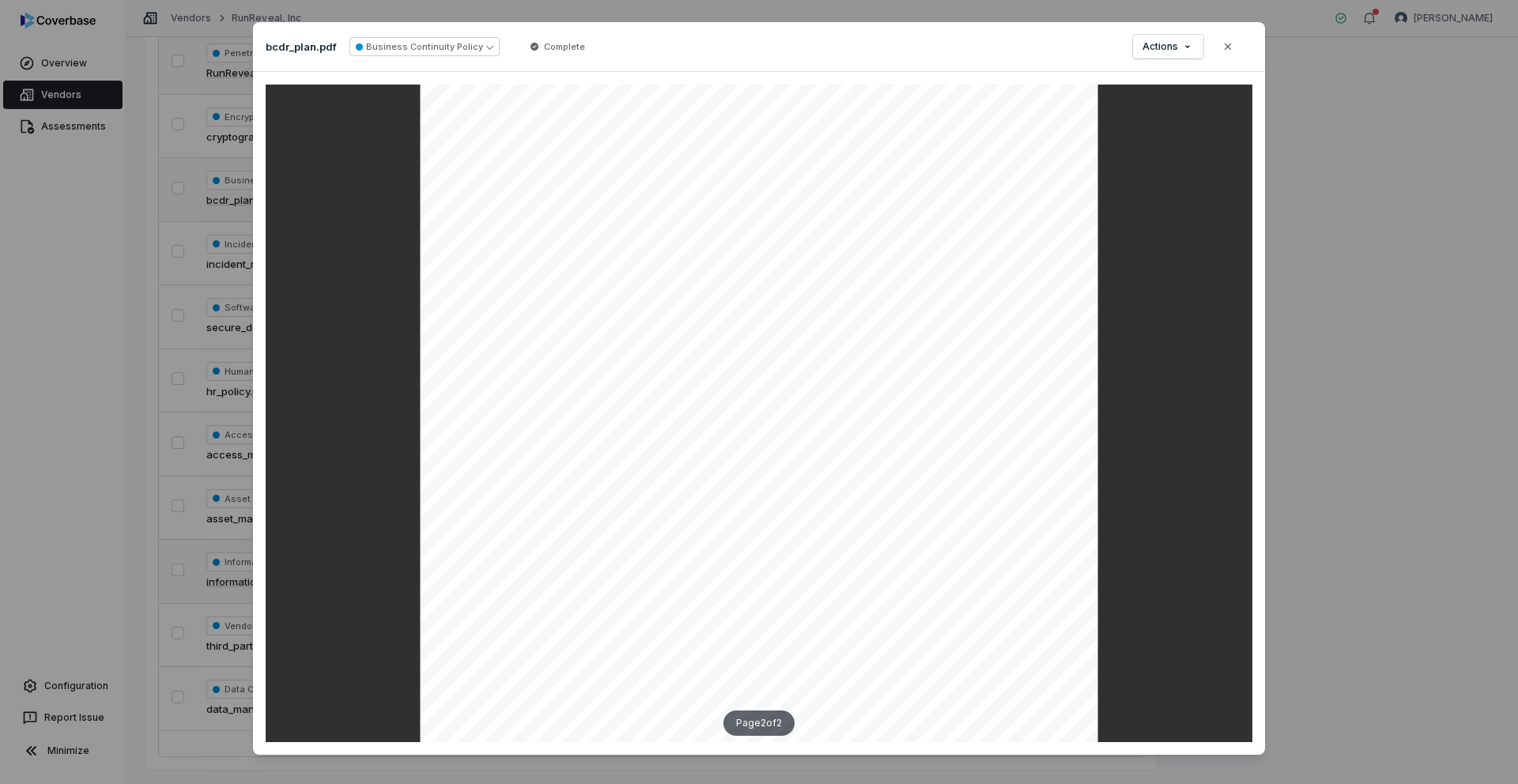
scroll to position [21, 0]
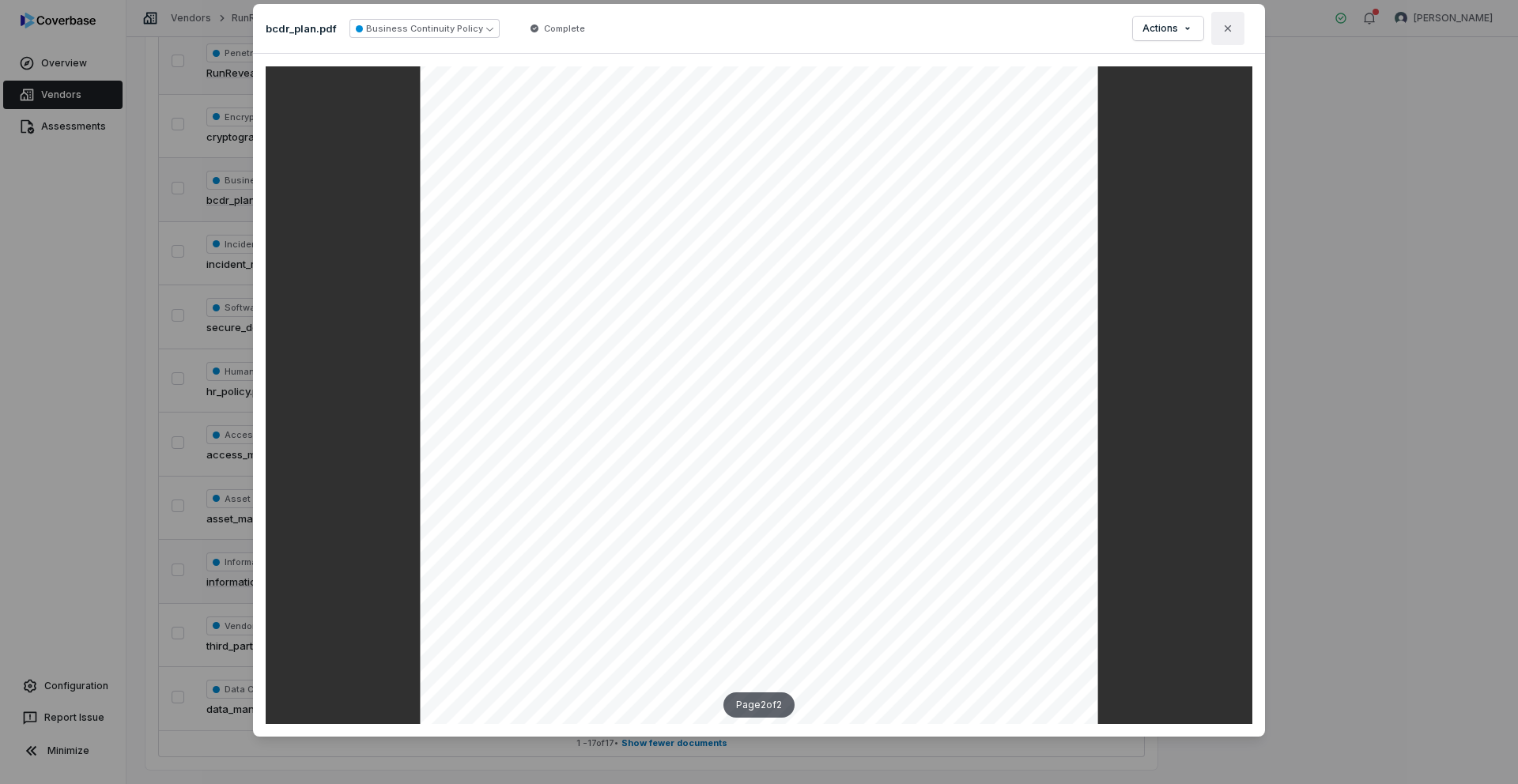
click at [744, 29] on icon "button" at bounding box center [1227, 28] width 13 height 13
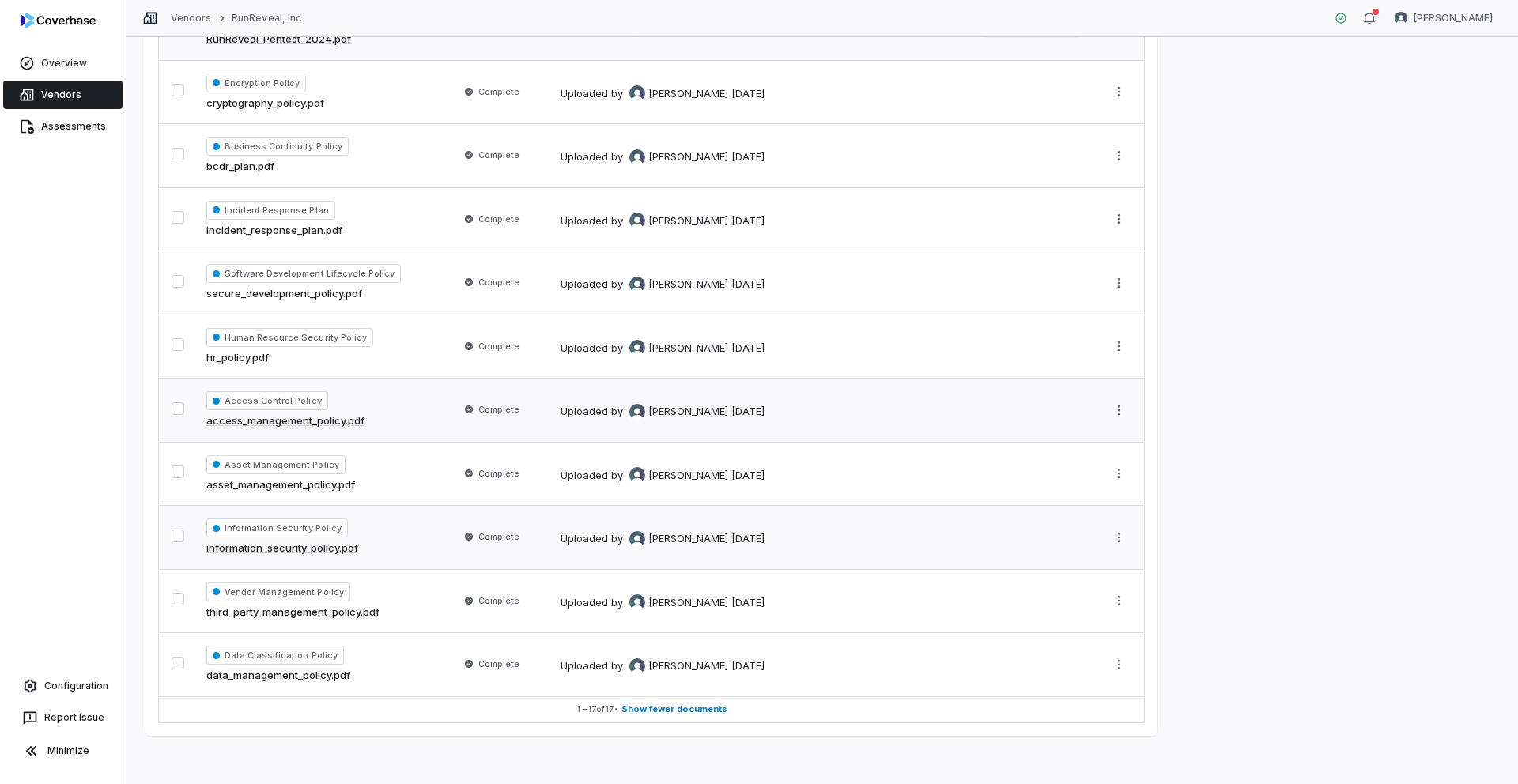
scroll to position [658, 0]
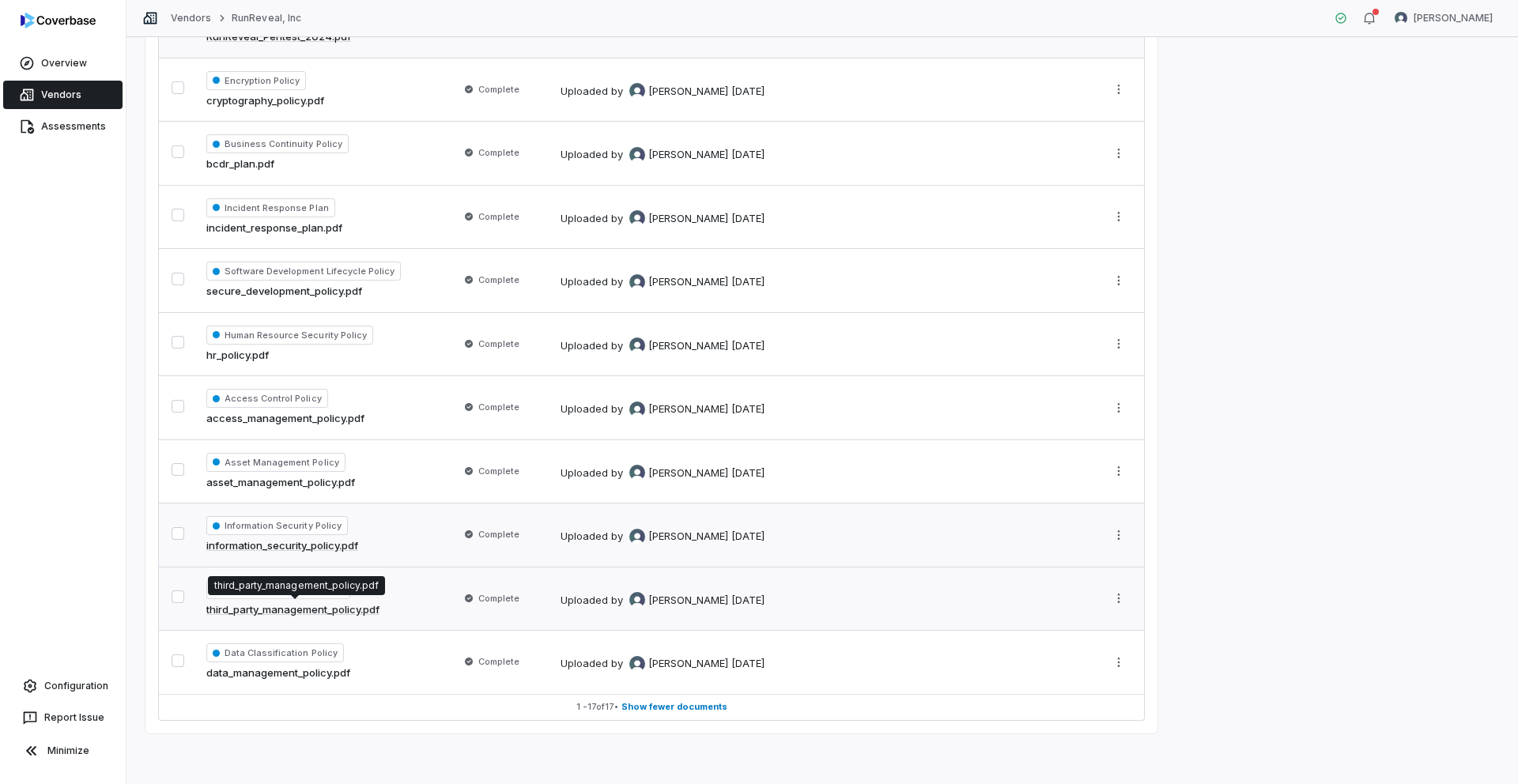
click at [315, 612] on link "third_party_management_policy.pdf" at bounding box center [292, 609] width 173 height 16
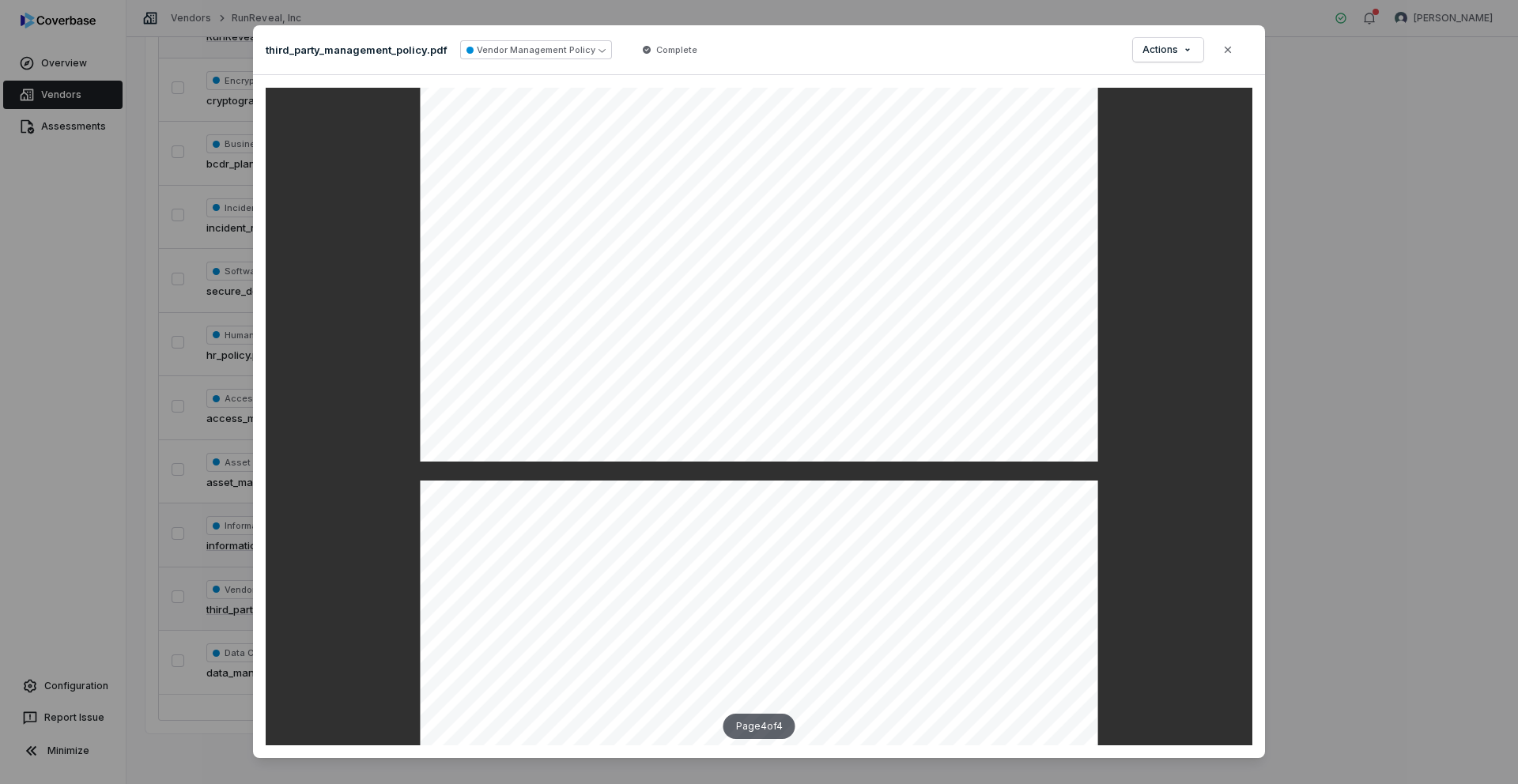
scroll to position [2442, 0]
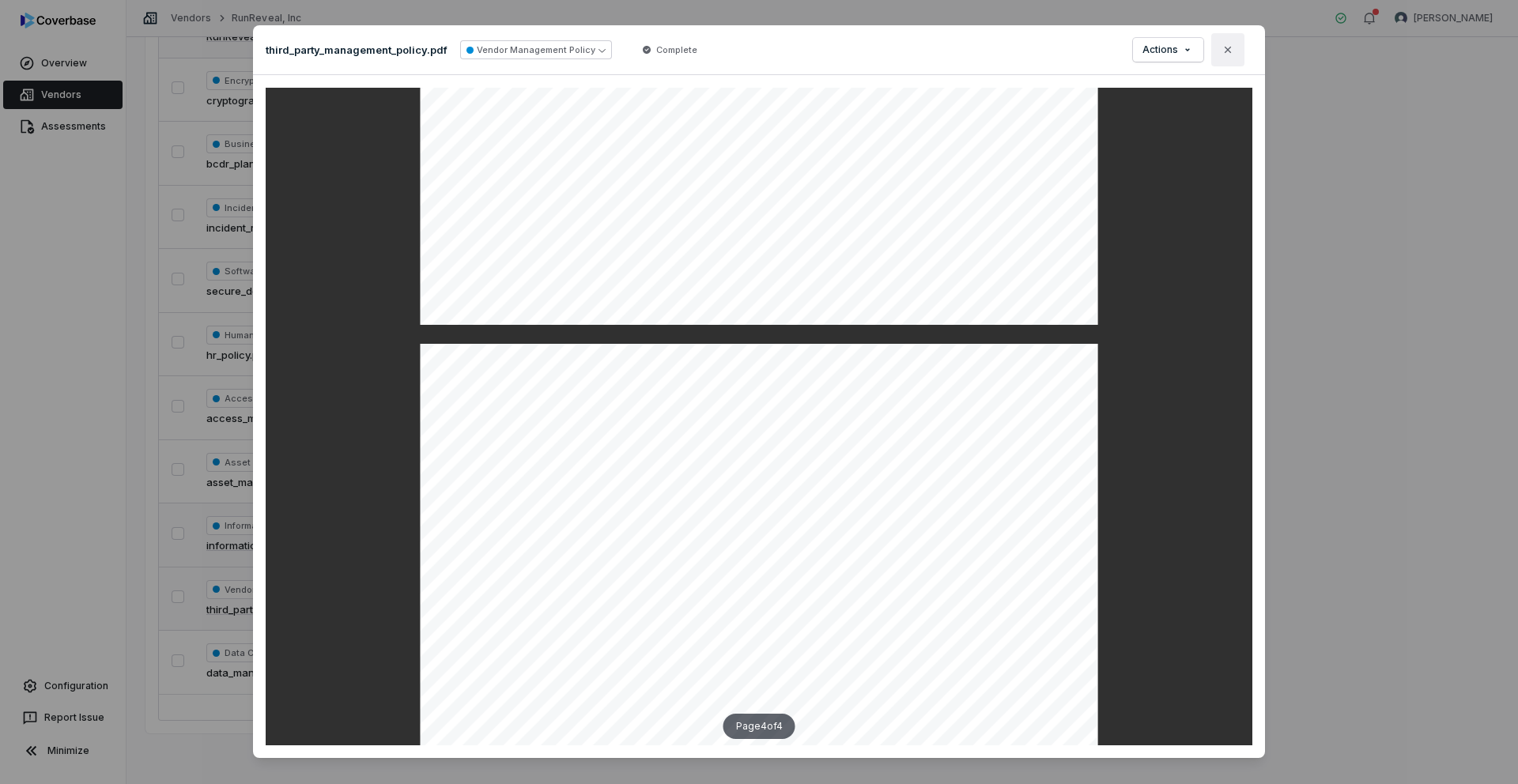
click at [744, 60] on button "Close" at bounding box center [1227, 49] width 33 height 33
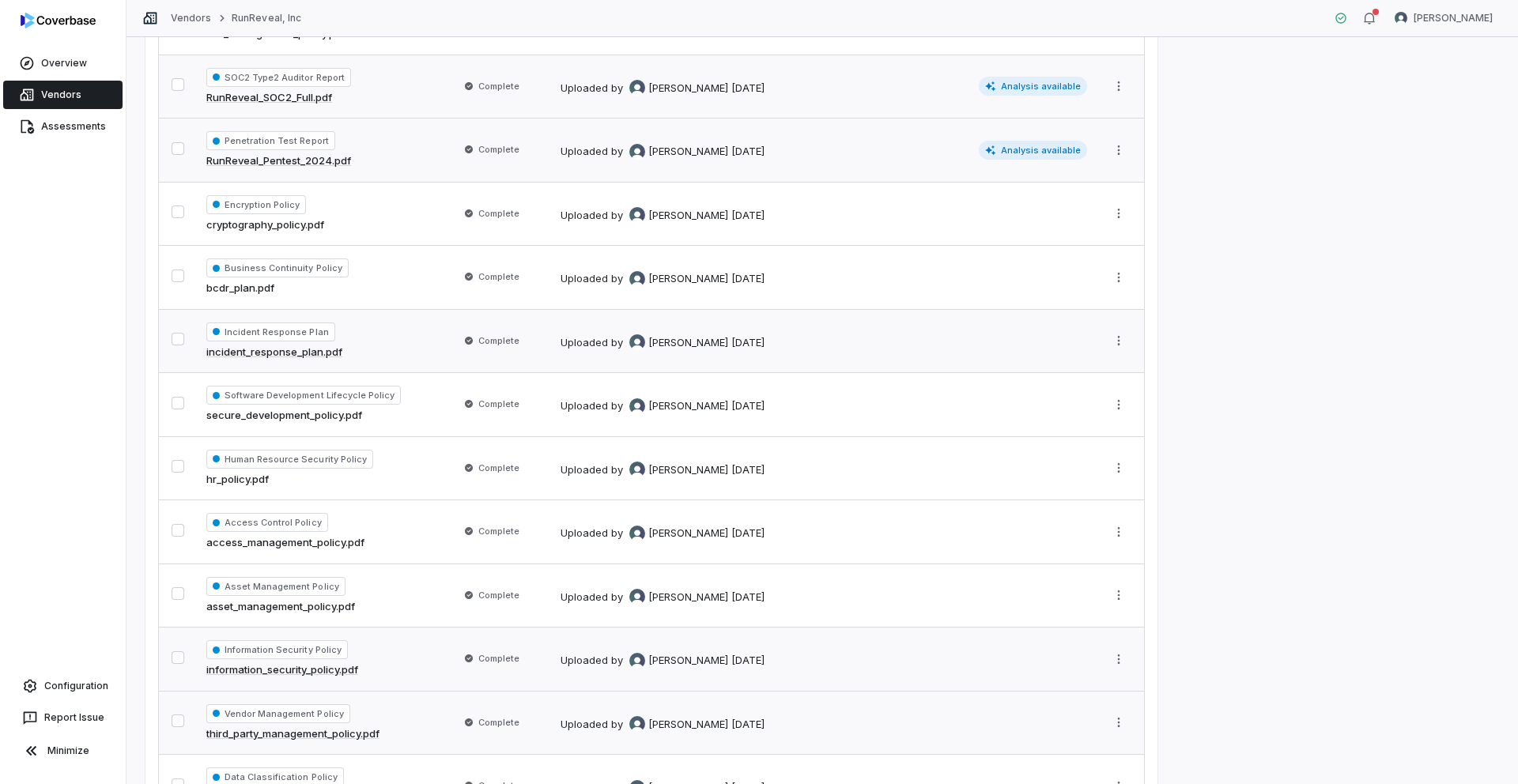
scroll to position [503, 0]
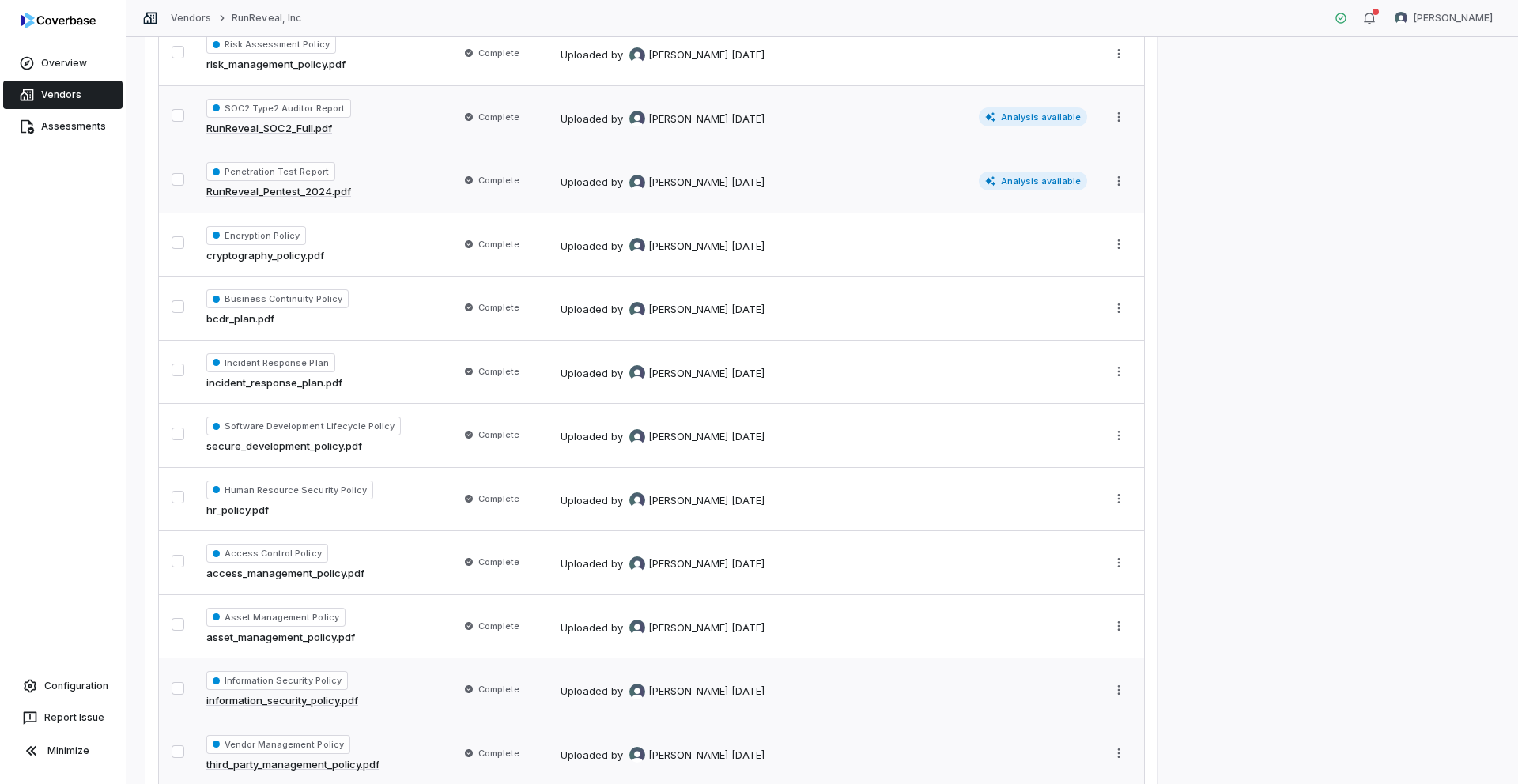
click at [283, 126] on link "RunReveal_SOC2_Full.pdf" at bounding box center [270, 128] width 126 height 16
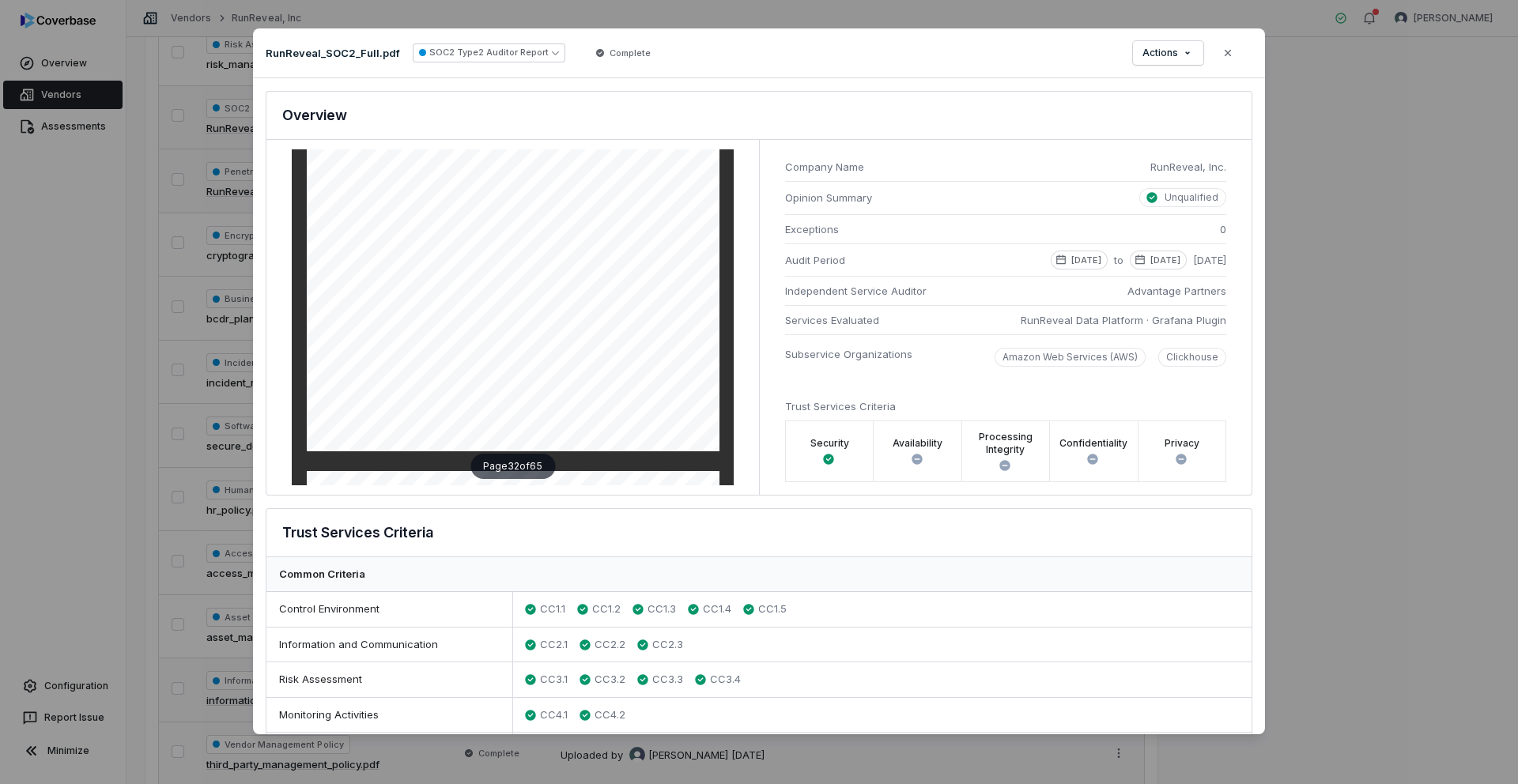
scroll to position [17390, 0]
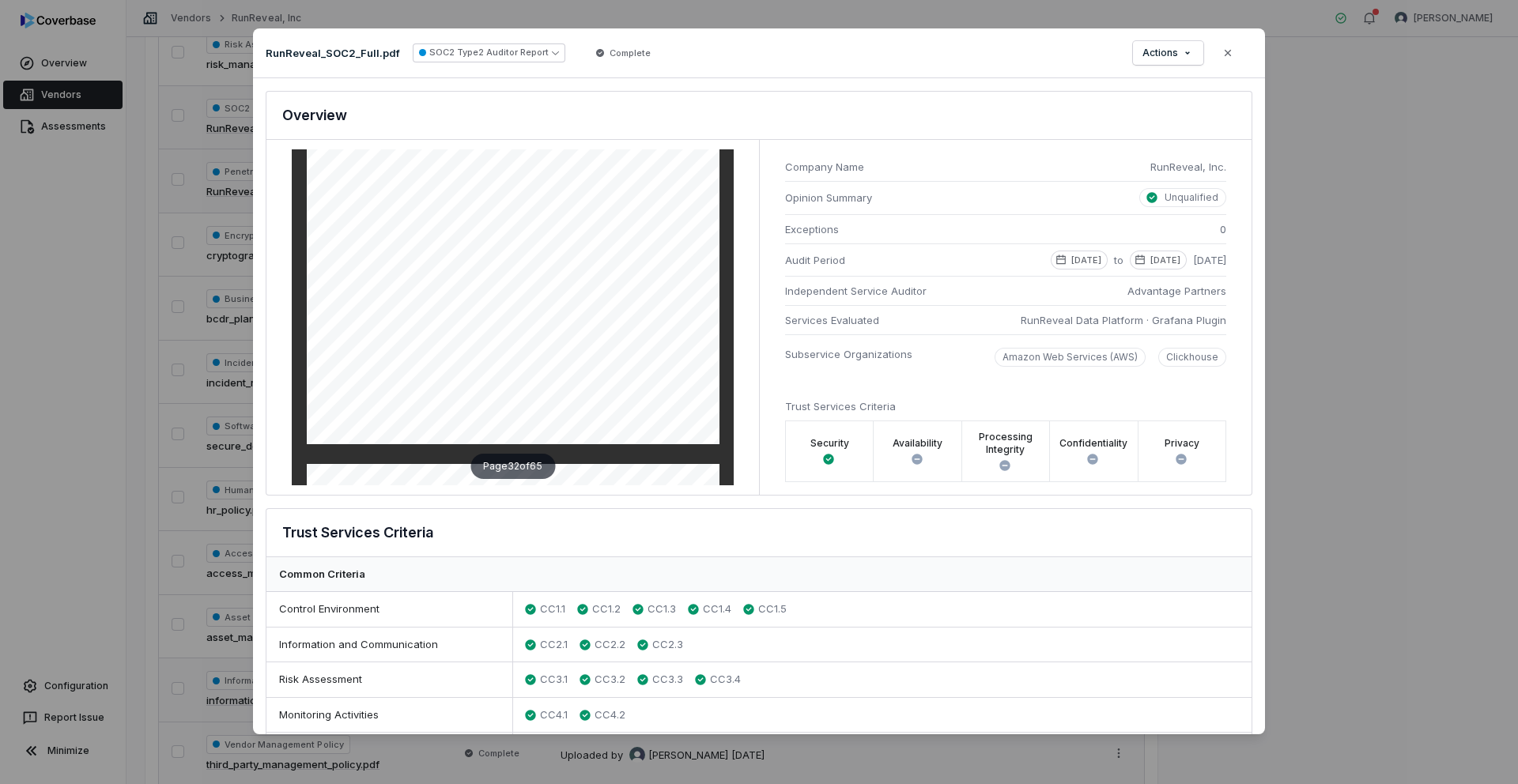
click at [104, 195] on div "Document Preview RunReveal_SOC2_Full.pdf SOC2 Type2 Auditor Report Complete Act…" at bounding box center [759, 392] width 1518 height 784
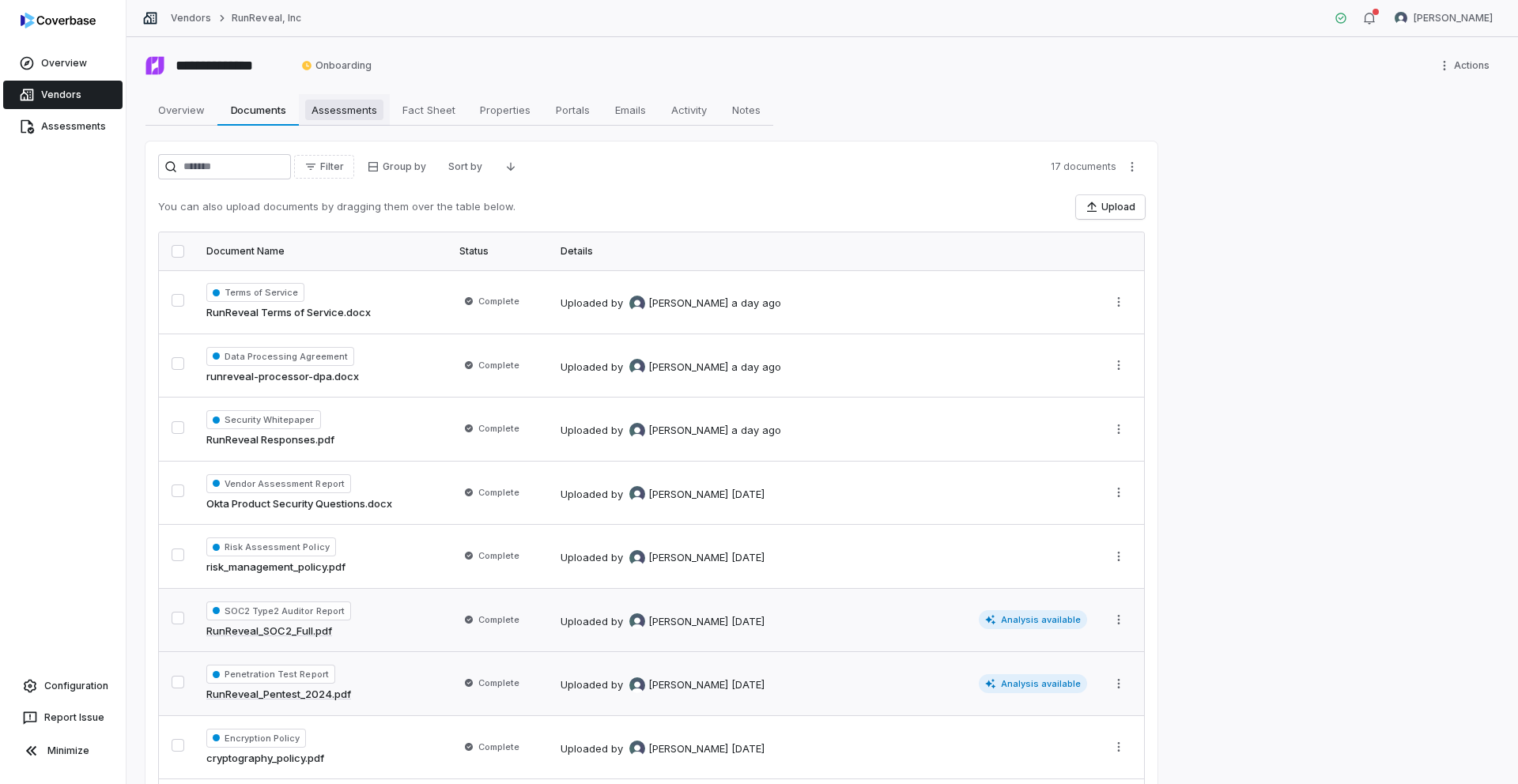
click at [366, 110] on span "Assessments" at bounding box center [345, 110] width 79 height 20
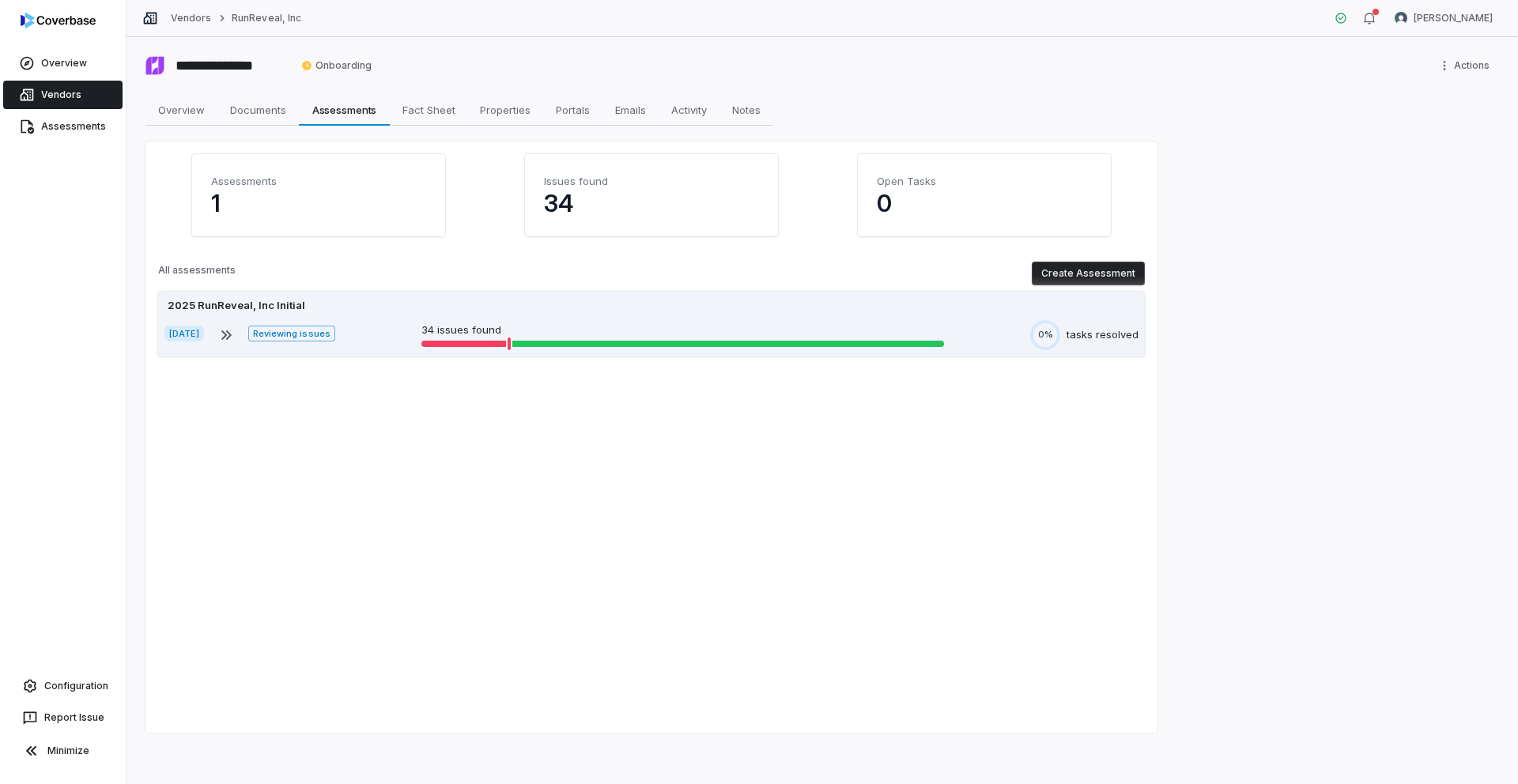
click at [392, 313] on div "2025 RunReveal, Inc Initial Aug 29, 2025 Reviewing issues 34 issues found 0% ta…" at bounding box center [651, 323] width 986 height 65
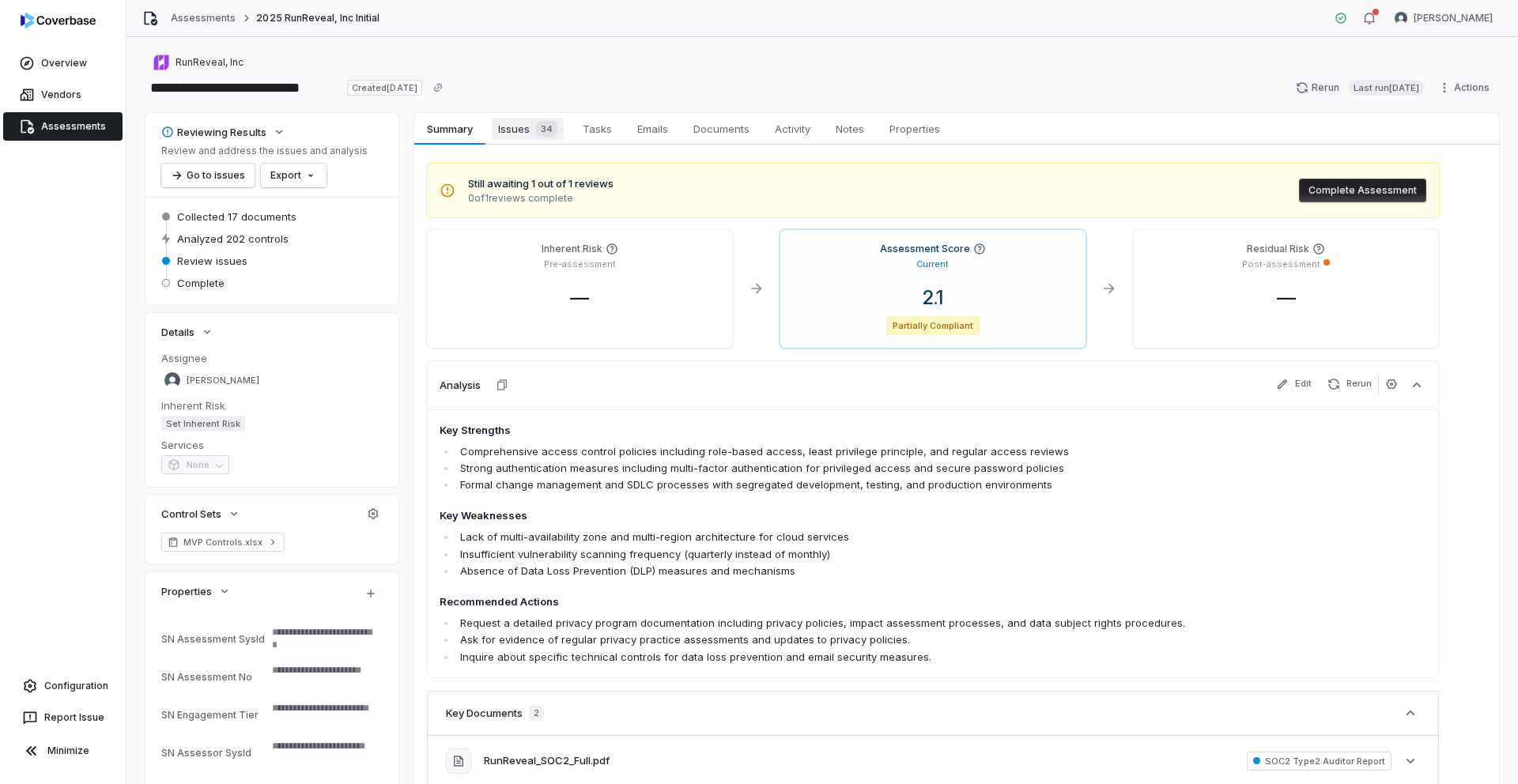
click at [532, 126] on div "34" at bounding box center [543, 128] width 27 height 16
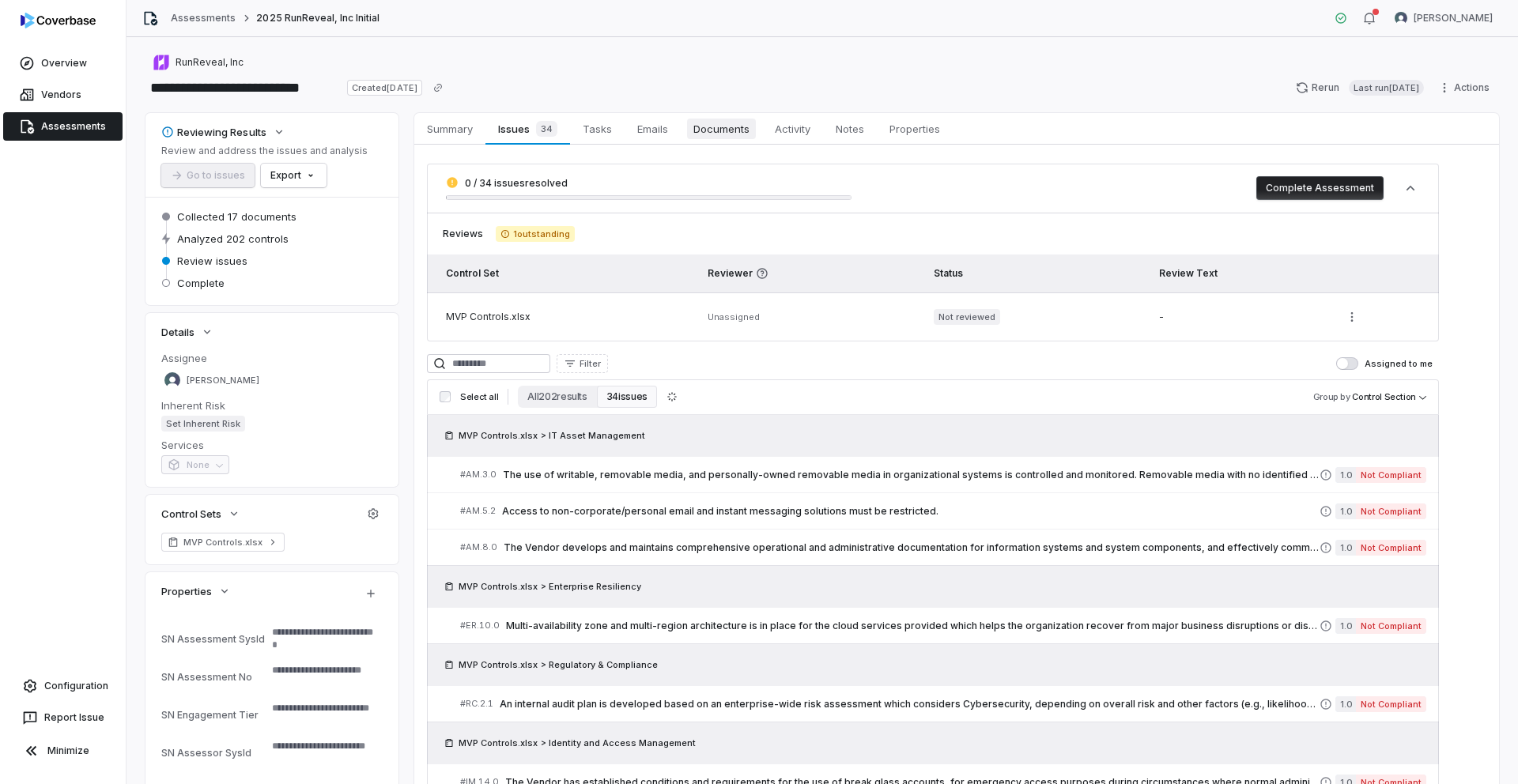
click at [720, 134] on span "Documents" at bounding box center [721, 129] width 69 height 20
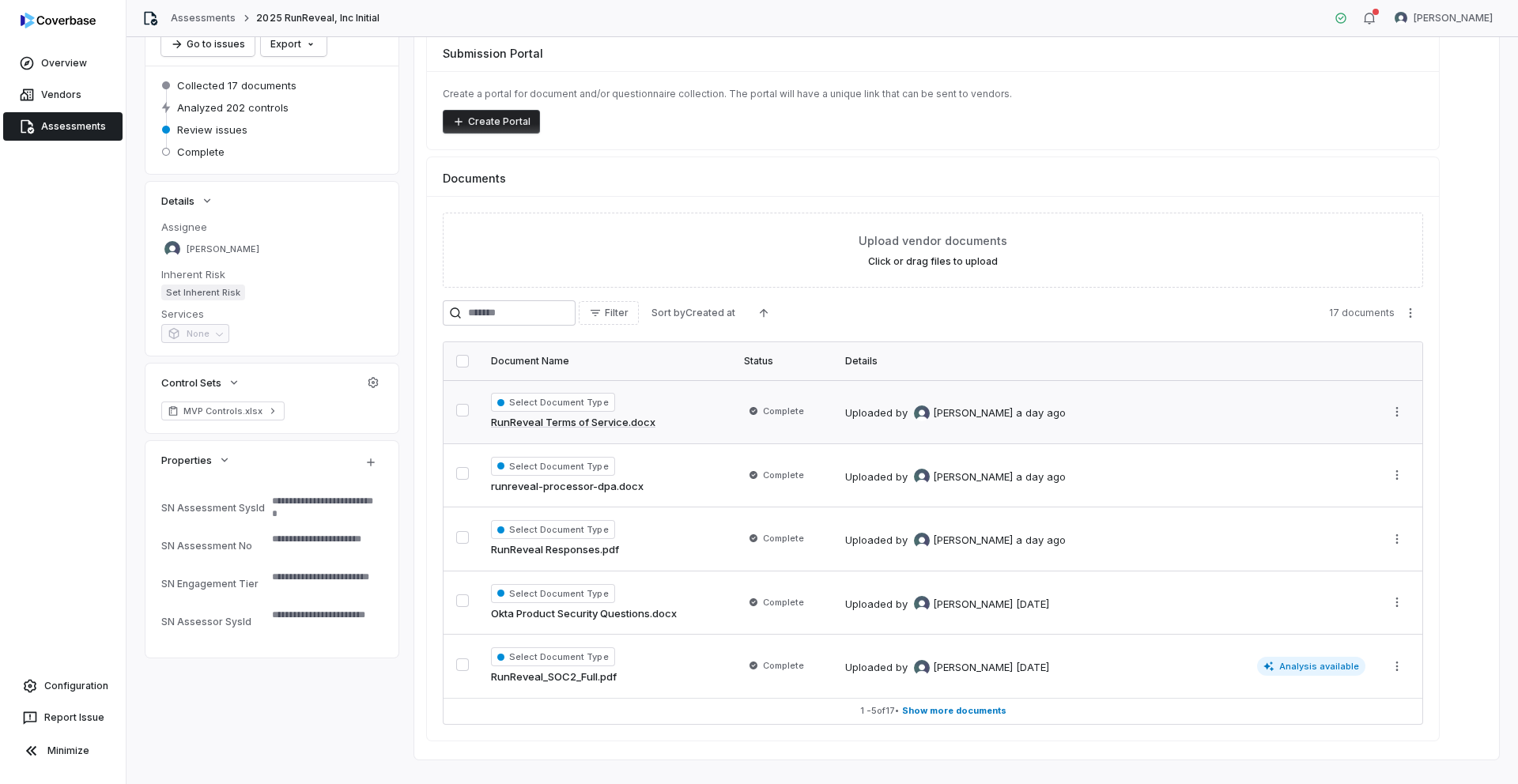
scroll to position [157, 0]
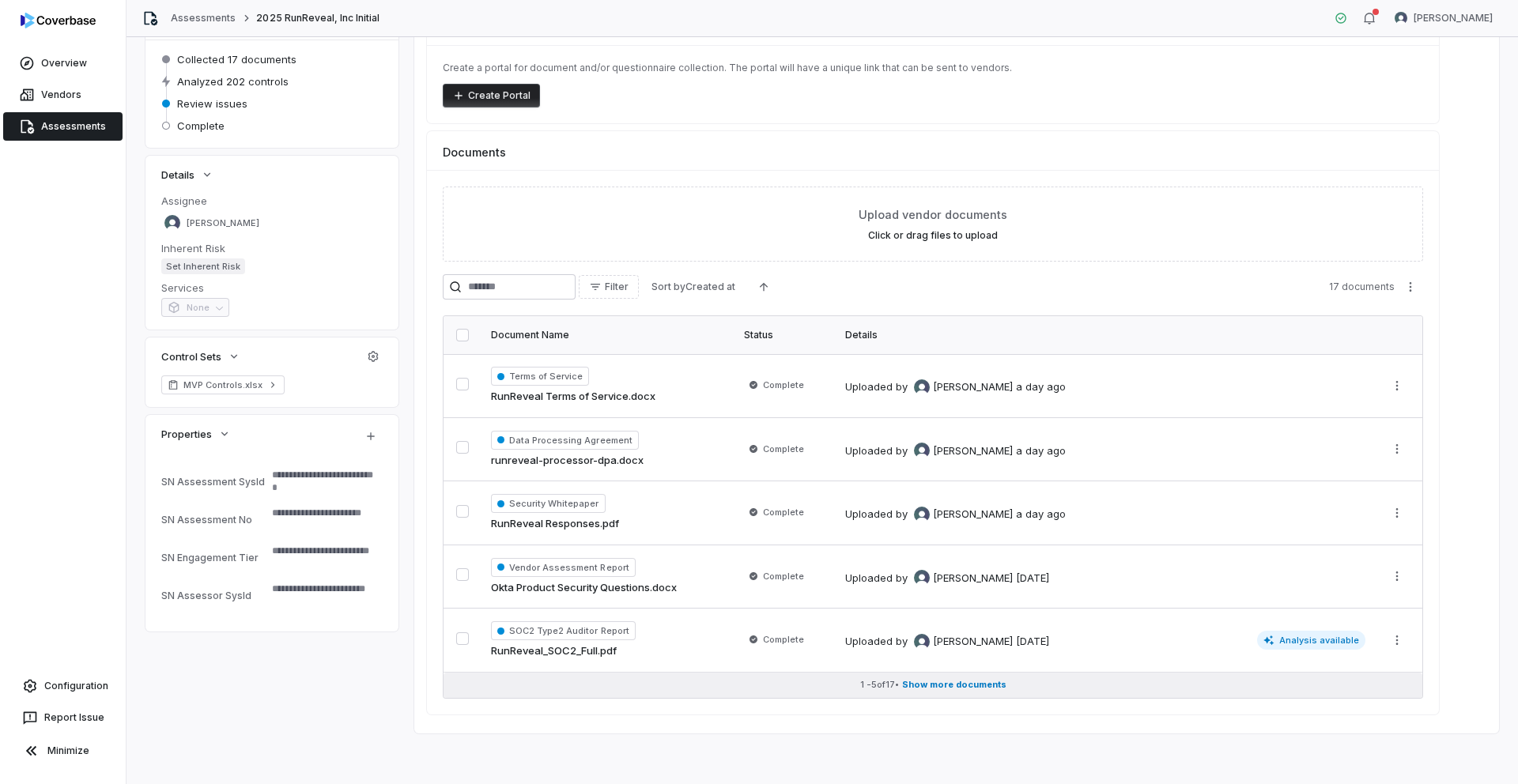
click at [744, 687] on span "Show more documents" at bounding box center [954, 684] width 104 height 12
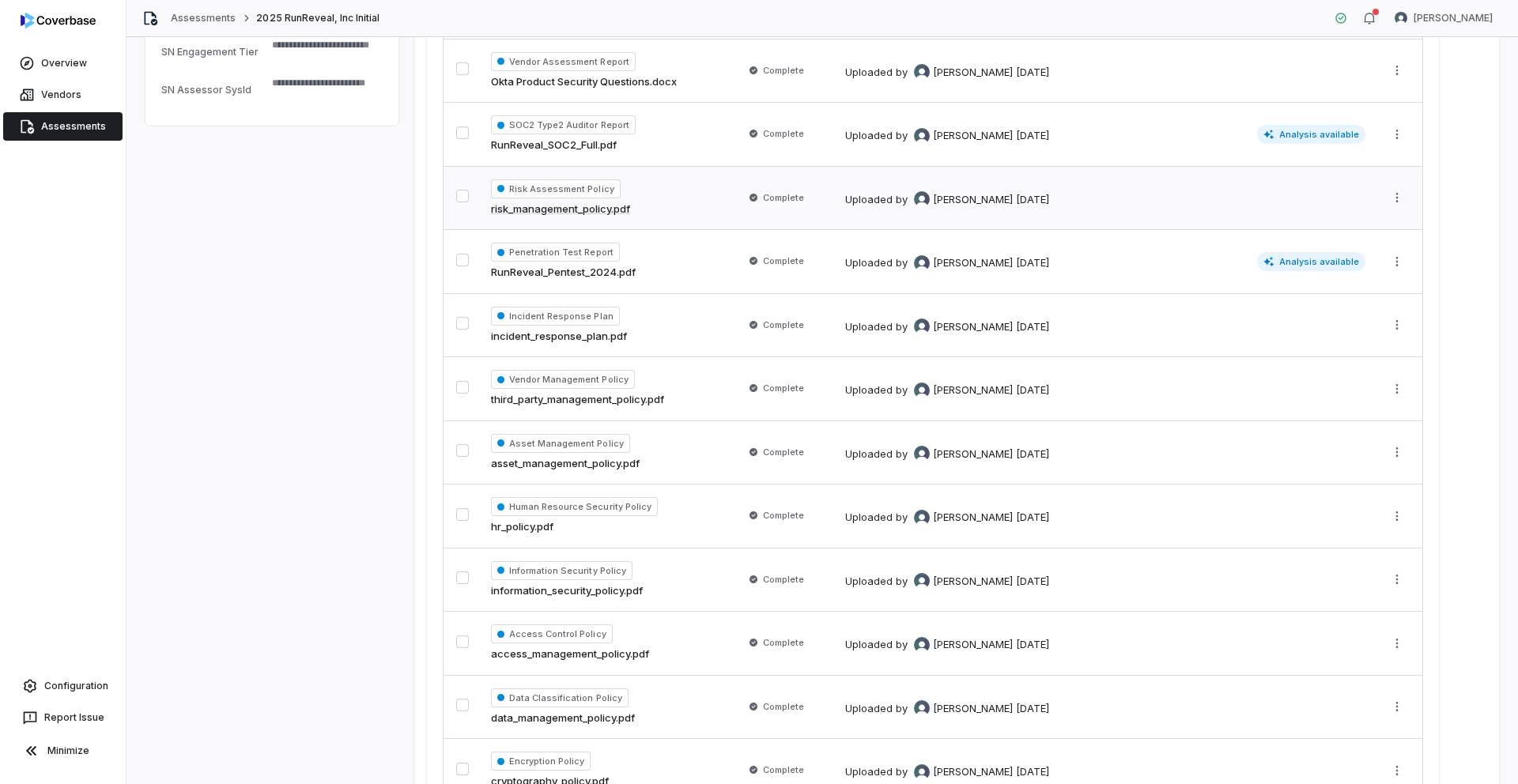
scroll to position [637, 0]
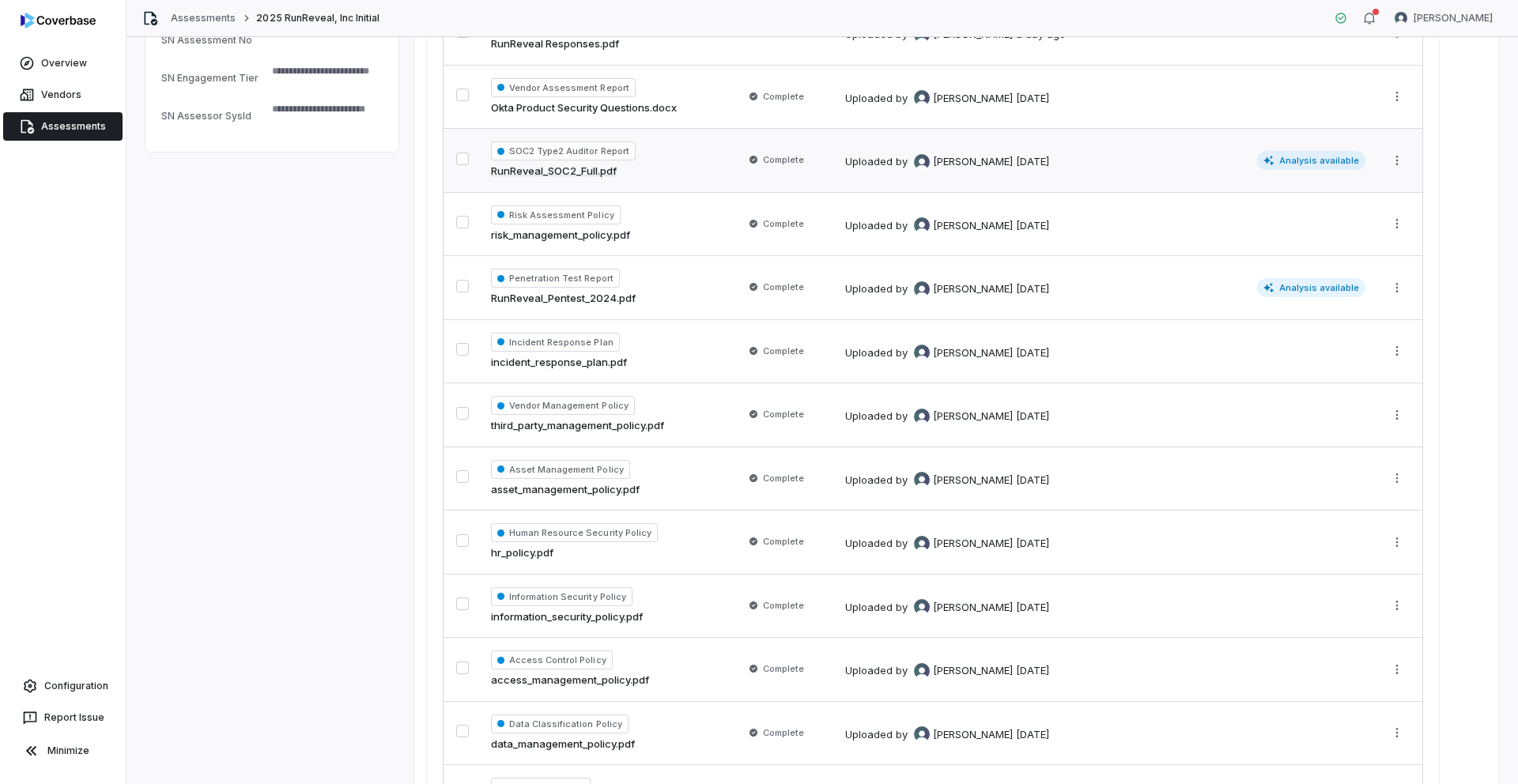
click at [528, 170] on link "RunReveal_SOC2_Full.pdf" at bounding box center [554, 171] width 126 height 16
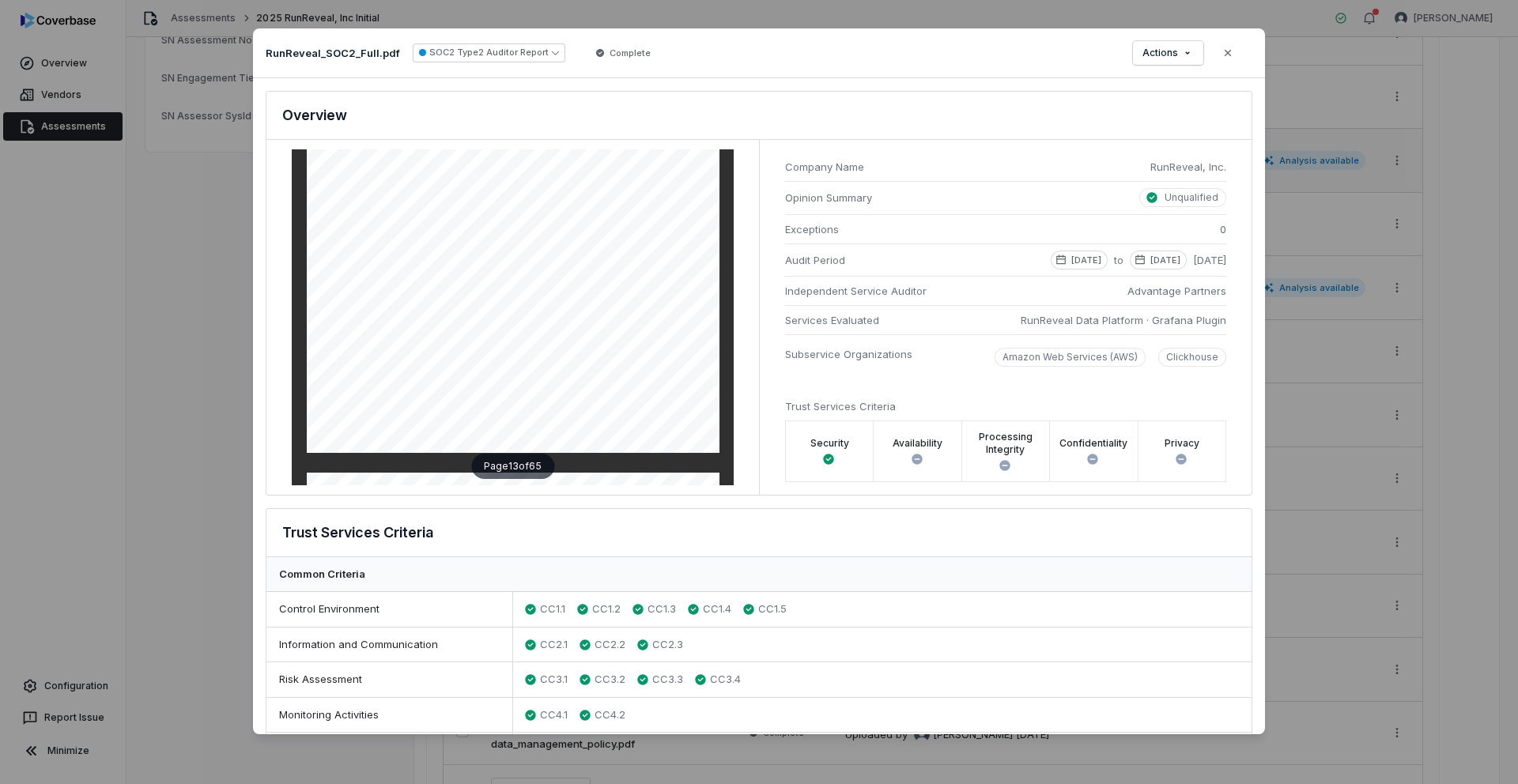
scroll to position [7666, 0]
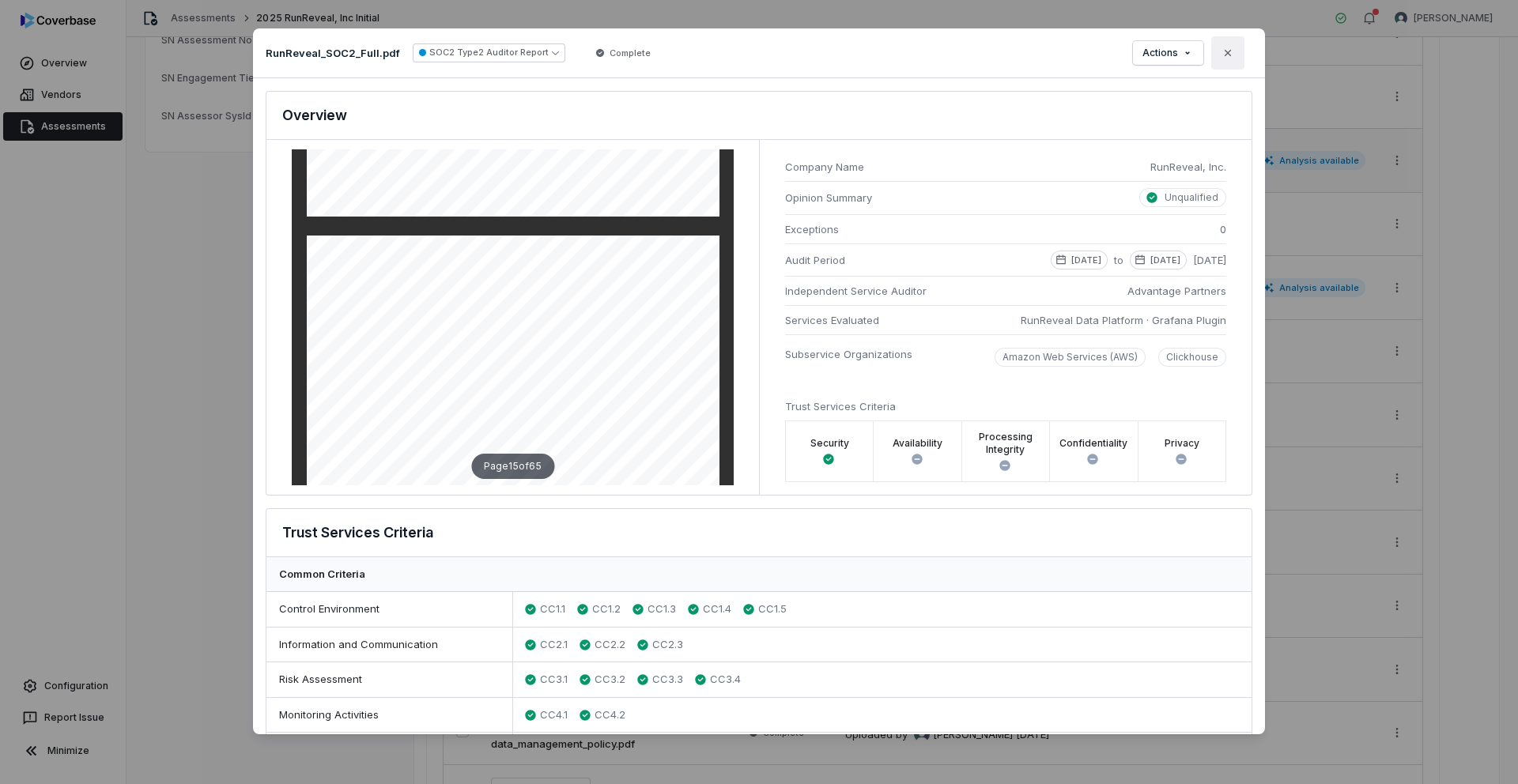
click at [744, 56] on icon "button" at bounding box center [1227, 53] width 13 height 13
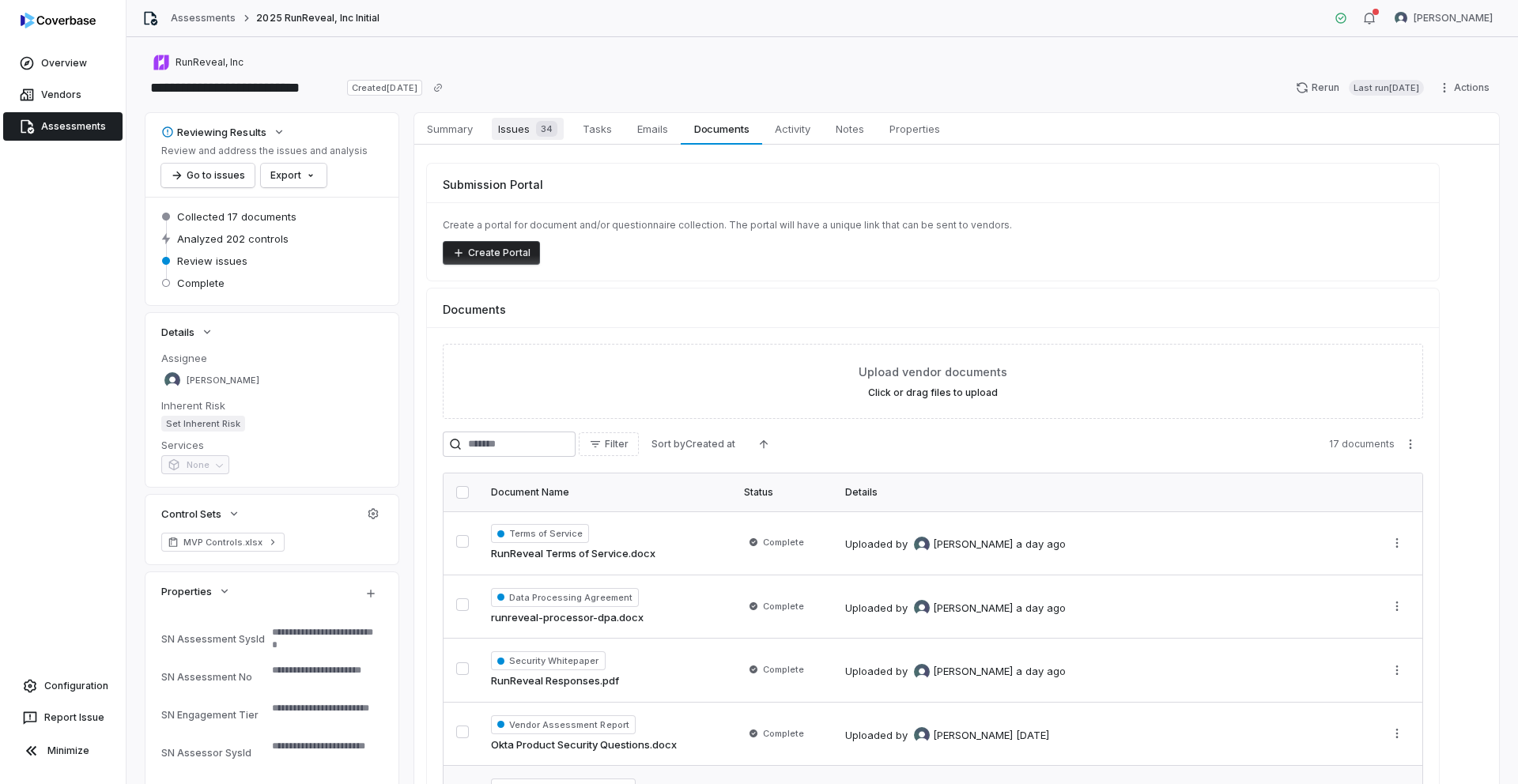
click at [528, 128] on span "Issues 34" at bounding box center [527, 129] width 72 height 22
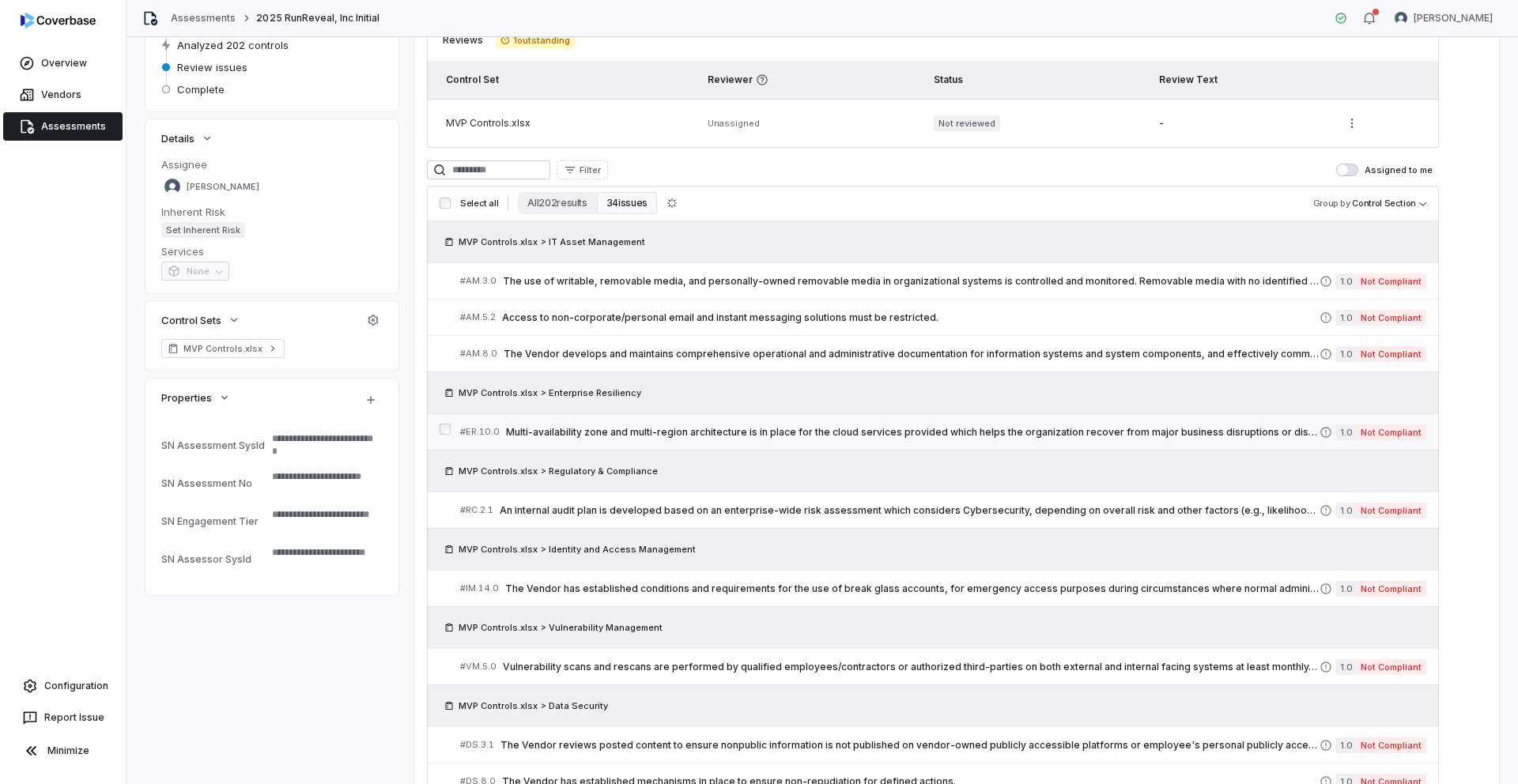
scroll to position [281, 0]
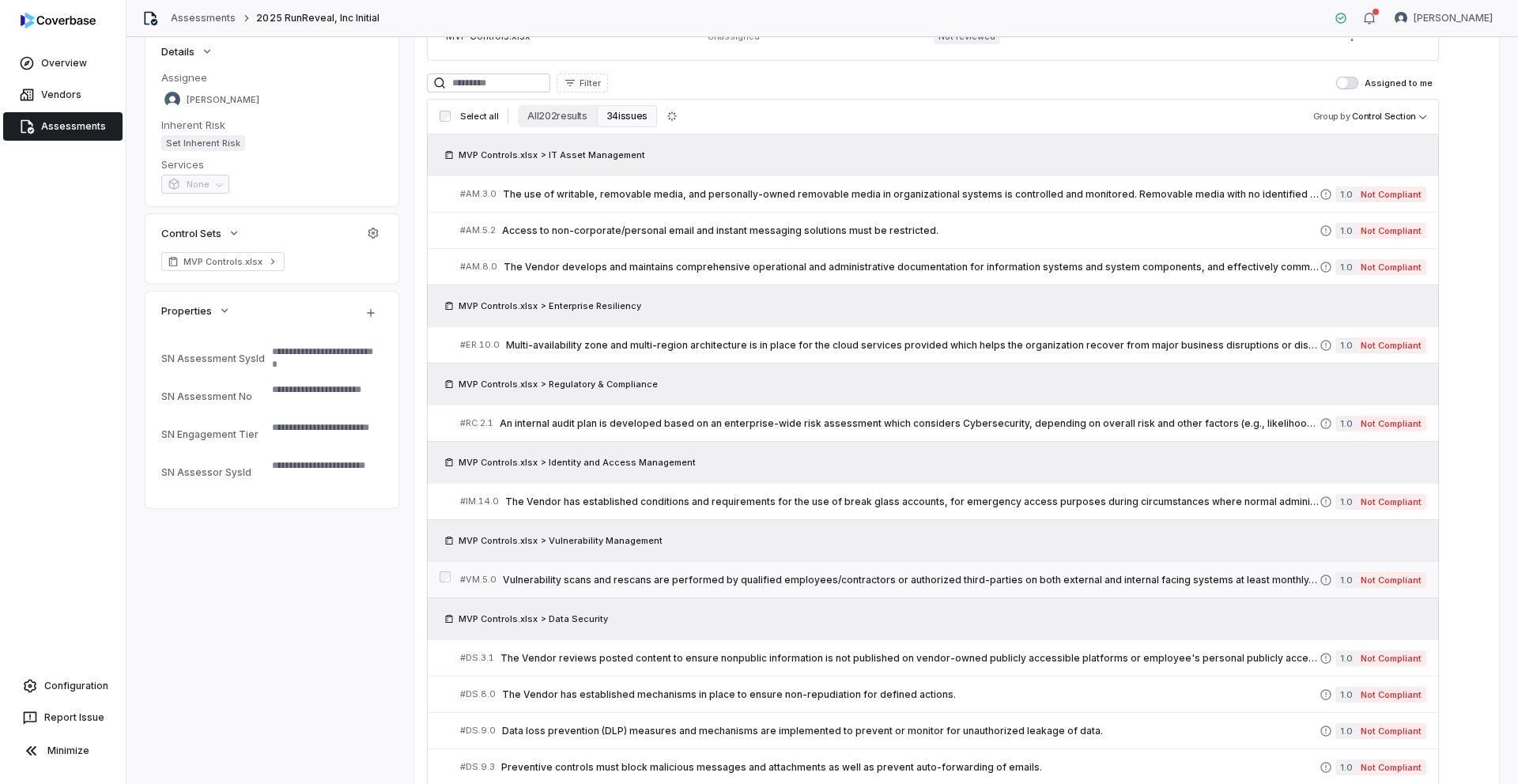
click at [644, 577] on span "Vulnerability scans and rescans are performed by qualified employees/contractor…" at bounding box center [910, 580] width 816 height 13
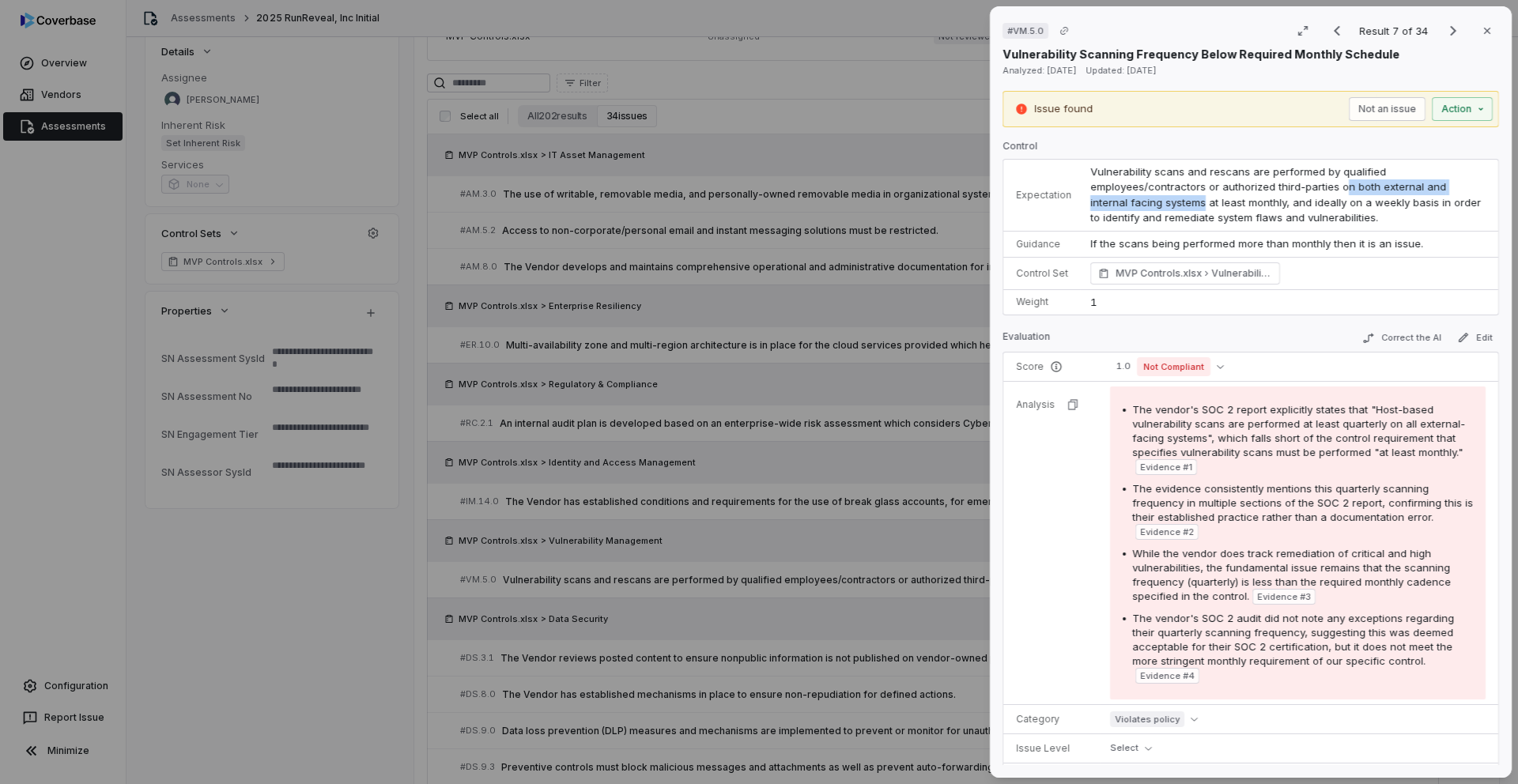
drag, startPoint x: 1337, startPoint y: 186, endPoint x: 1197, endPoint y: 204, distance: 141.2
click at [744, 204] on span "Vulnerability scans and rescans are performed by qualified employees/contractor…" at bounding box center [1287, 195] width 394 height 59
copy span "n both external and internal facing systems"
click at [744, 244] on p "If the scans being performed more than monthly then it is an issue." at bounding box center [1288, 244] width 395 height 16
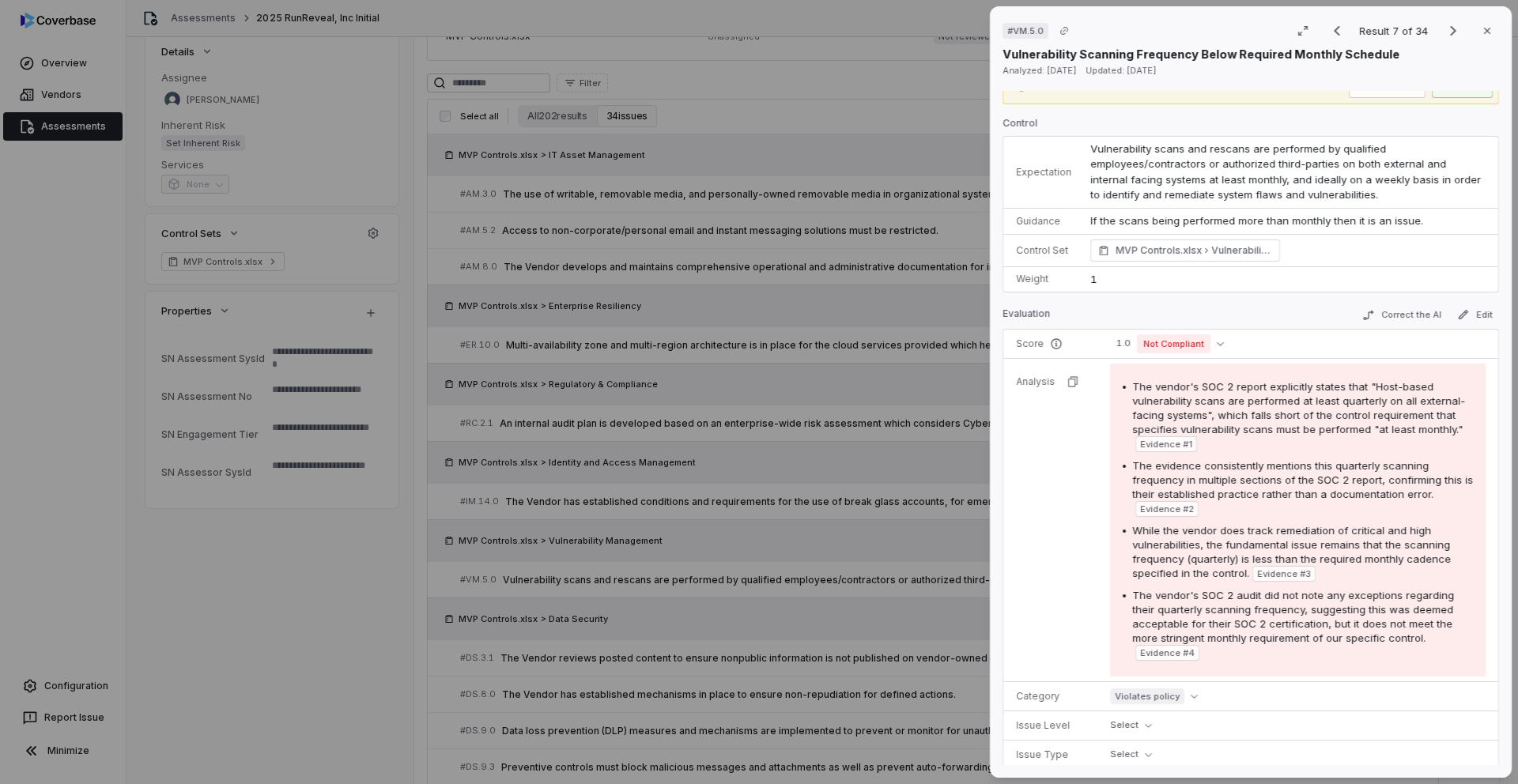
scroll to position [26, 0]
click at [744, 385] on span "The vendor's SOC 2 report explicitly states that "Host-based vulnerability scan…" at bounding box center [1299, 405] width 333 height 56
drag, startPoint x: 1369, startPoint y: 385, endPoint x: 1205, endPoint y: 411, distance: 166.0
click at [744, 411] on span "The vendor's SOC 2 report explicitly states that "Host-based vulnerability scan…" at bounding box center [1299, 405] width 333 height 56
copy span "Host-based vulnerability scans are performed at least quarterly on all external…"
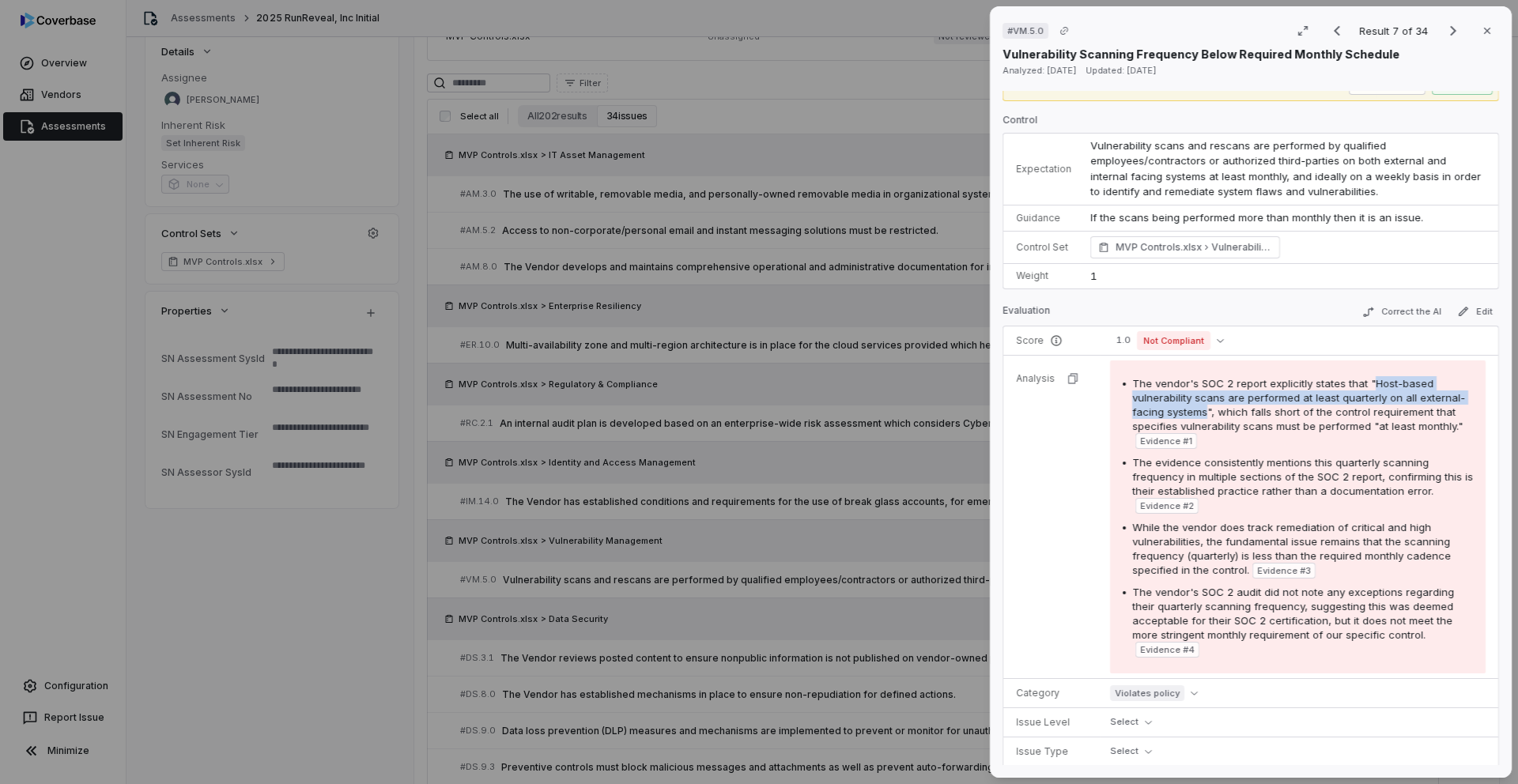
type textarea "*"
